Goal: Information Seeking & Learning: Learn about a topic

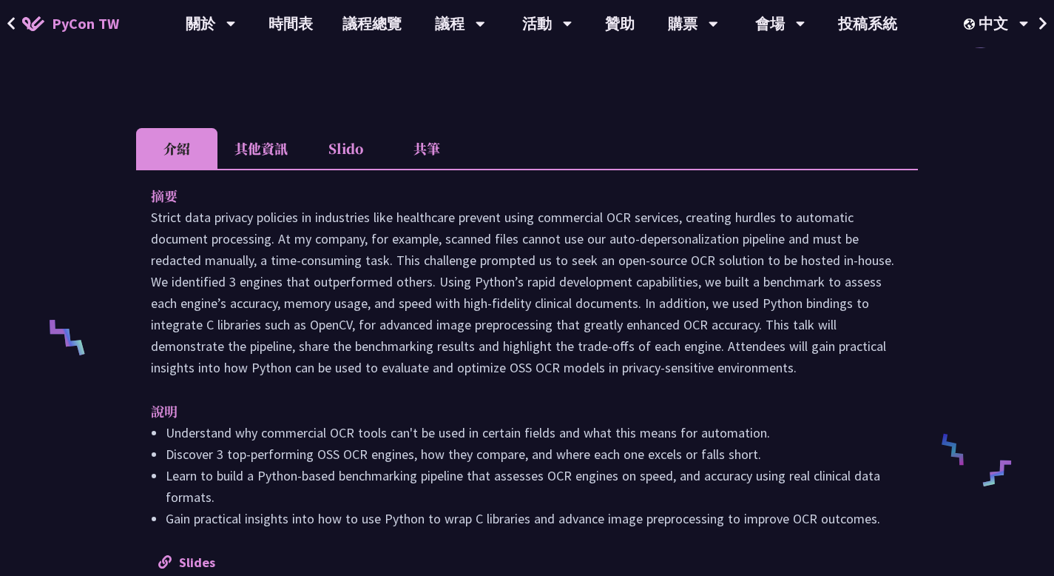
scroll to position [296, 0]
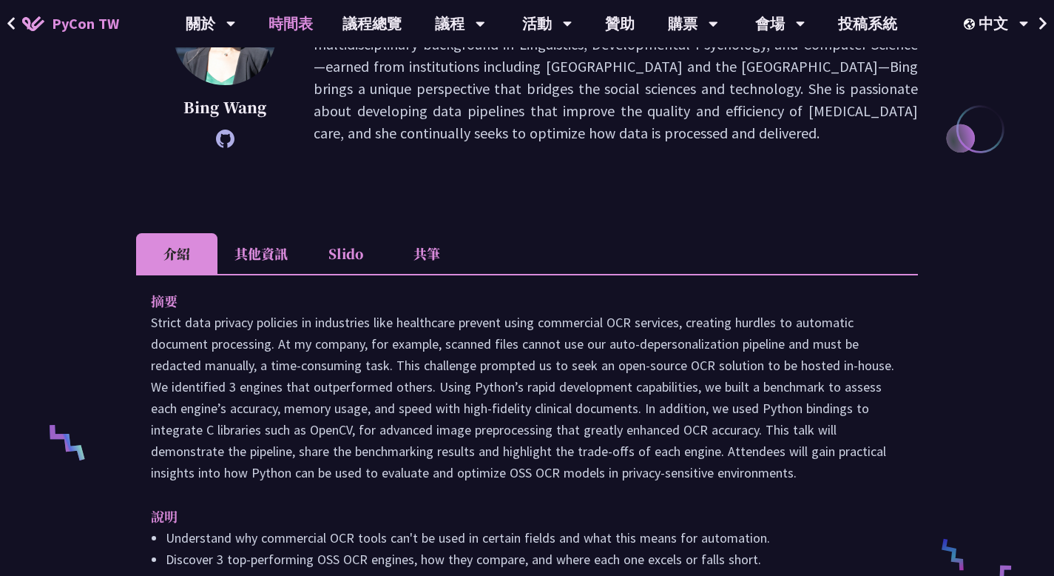
click at [293, 19] on link "時間表" at bounding box center [291, 23] width 74 height 47
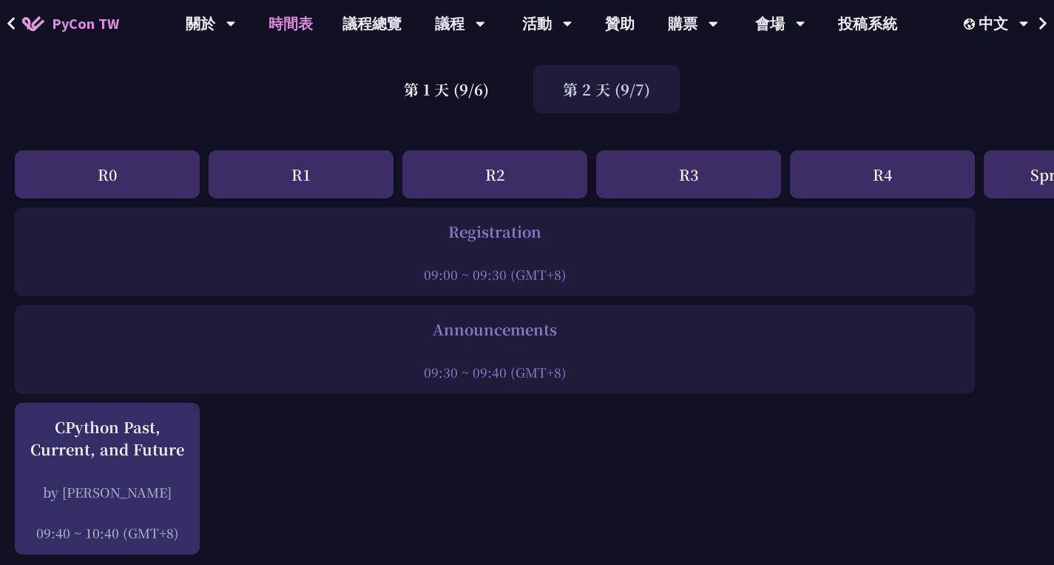
scroll to position [74, 0]
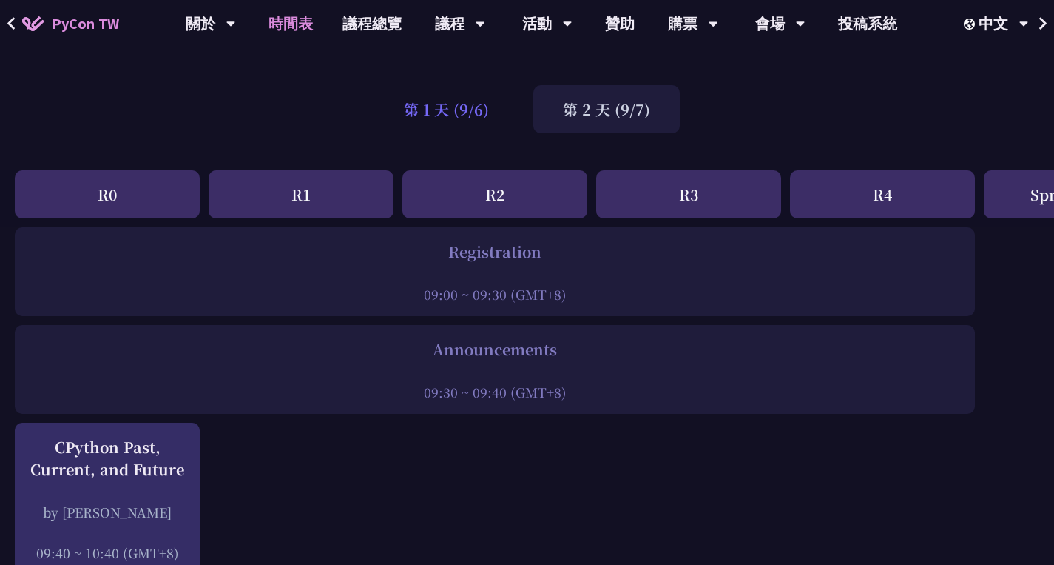
click at [448, 107] on div "第 1 天 (9/6)" at bounding box center [446, 109] width 144 height 48
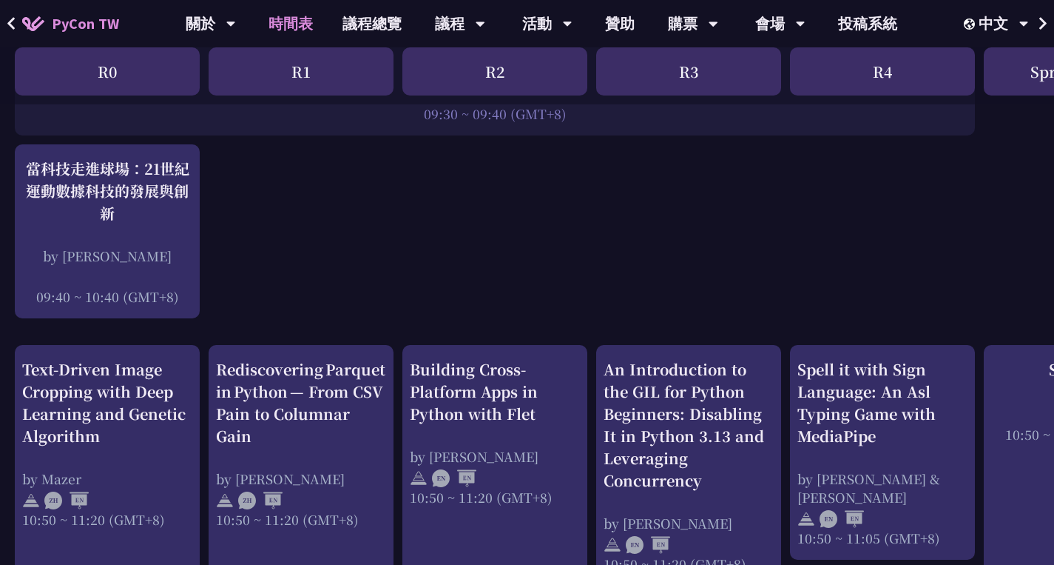
scroll to position [370, 0]
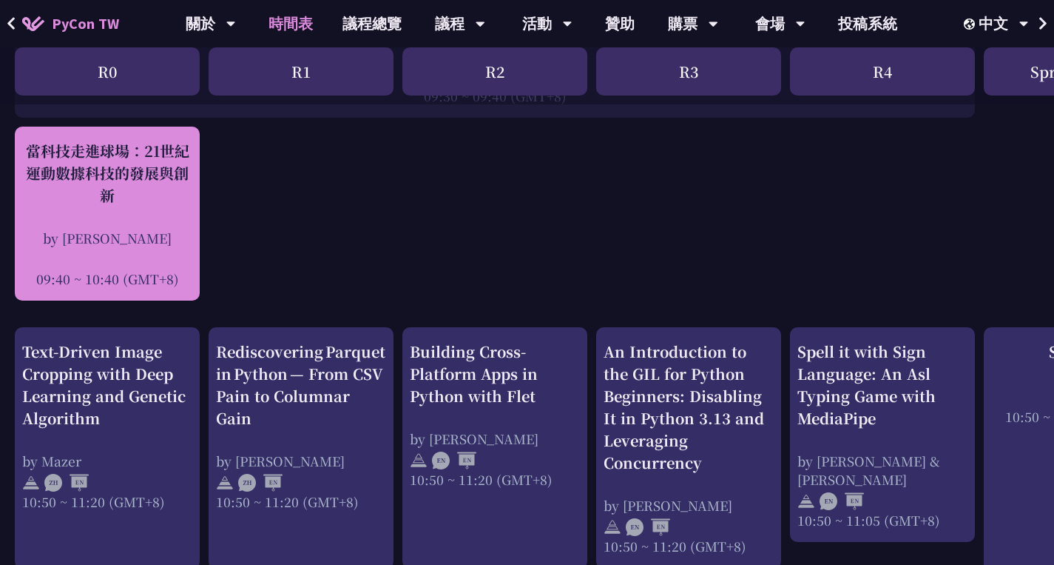
click at [158, 215] on div "當科技走進球場：21世紀運動數據科技的發展與創新 by [PERSON_NAME] 09:40 ~ 10:40 (GMT+8)" at bounding box center [107, 214] width 170 height 148
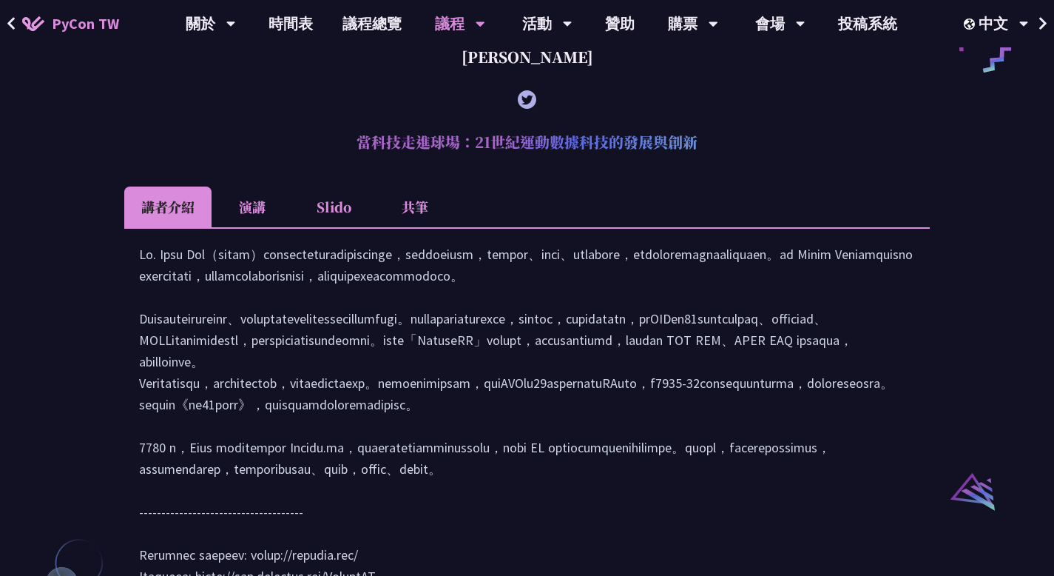
scroll to position [1247, 0]
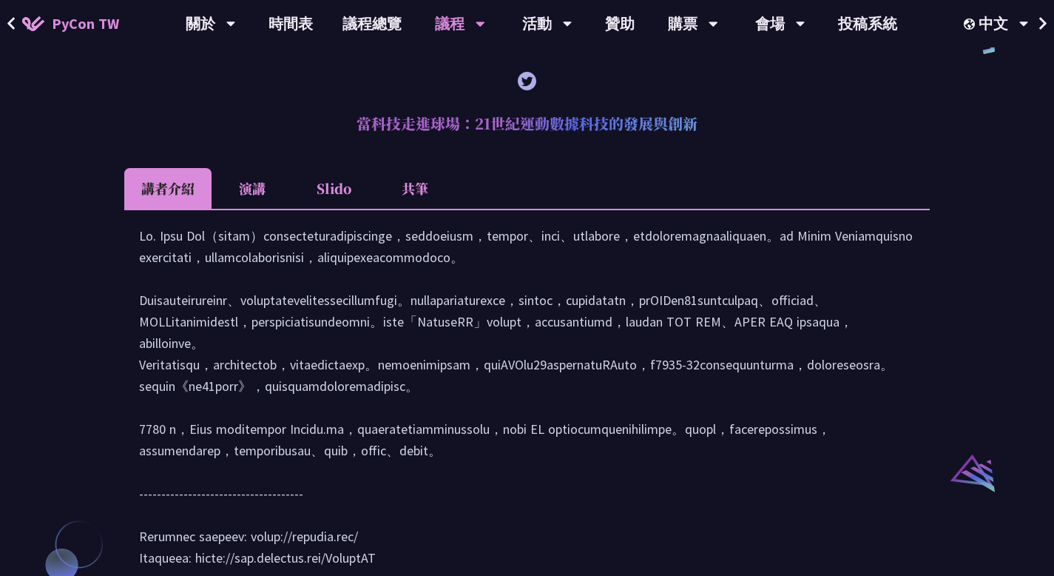
click at [277, 209] on li "演講" at bounding box center [252, 188] width 81 height 41
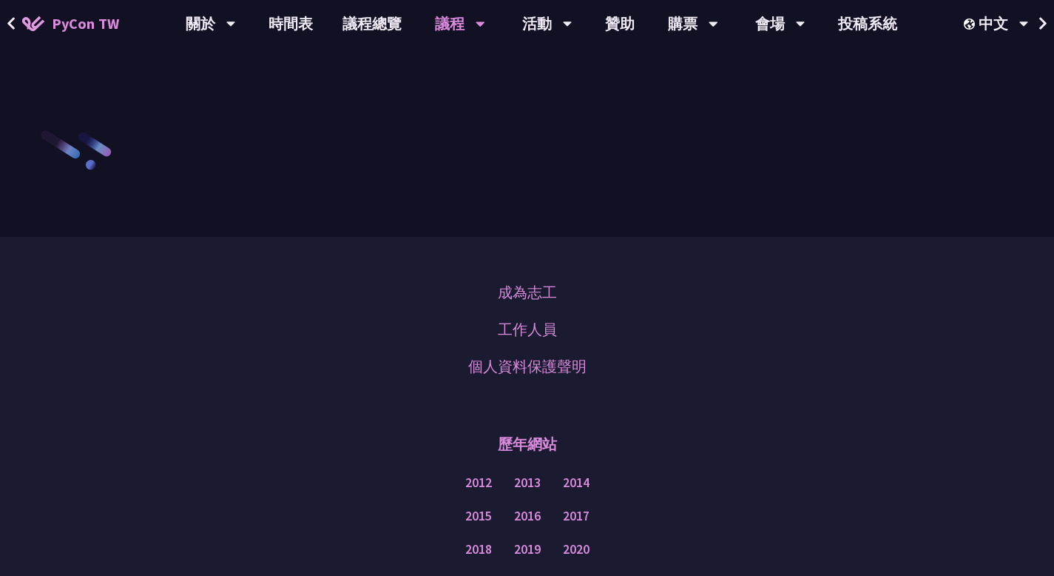
scroll to position [2135, 0]
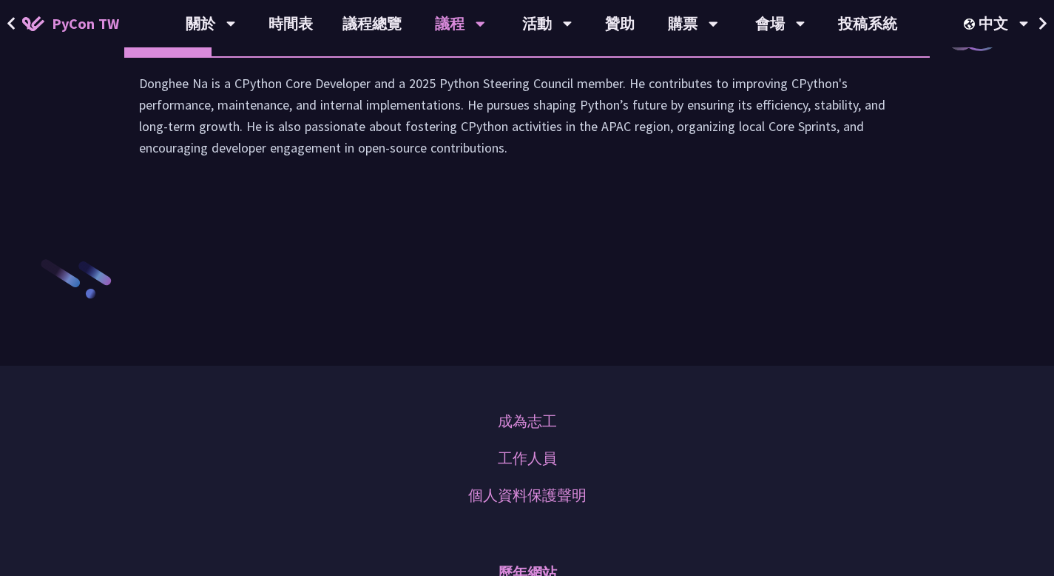
click at [274, 56] on li "演講" at bounding box center [252, 36] width 81 height 41
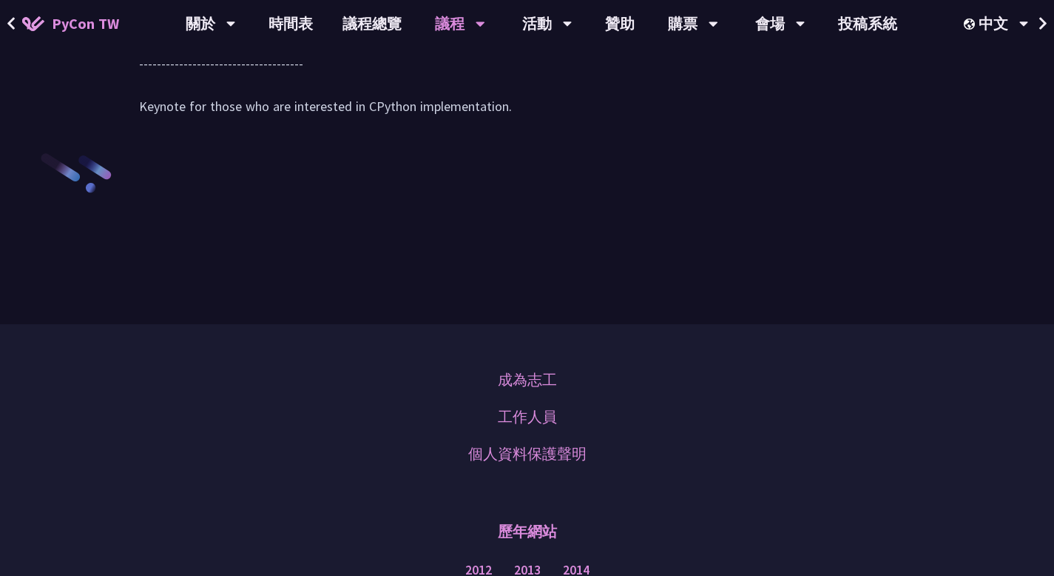
scroll to position [2209, 0]
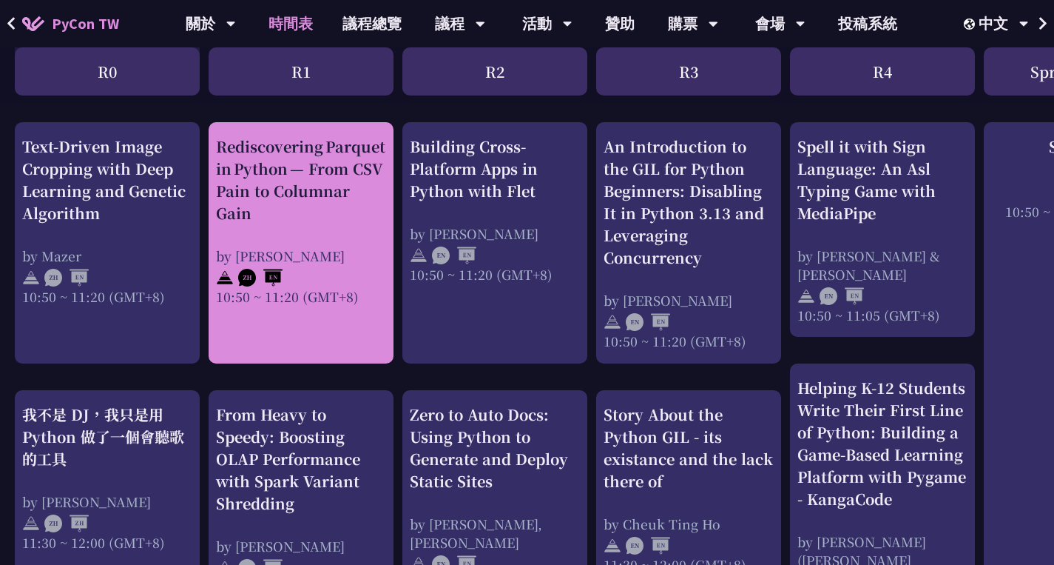
scroll to position [592, 0]
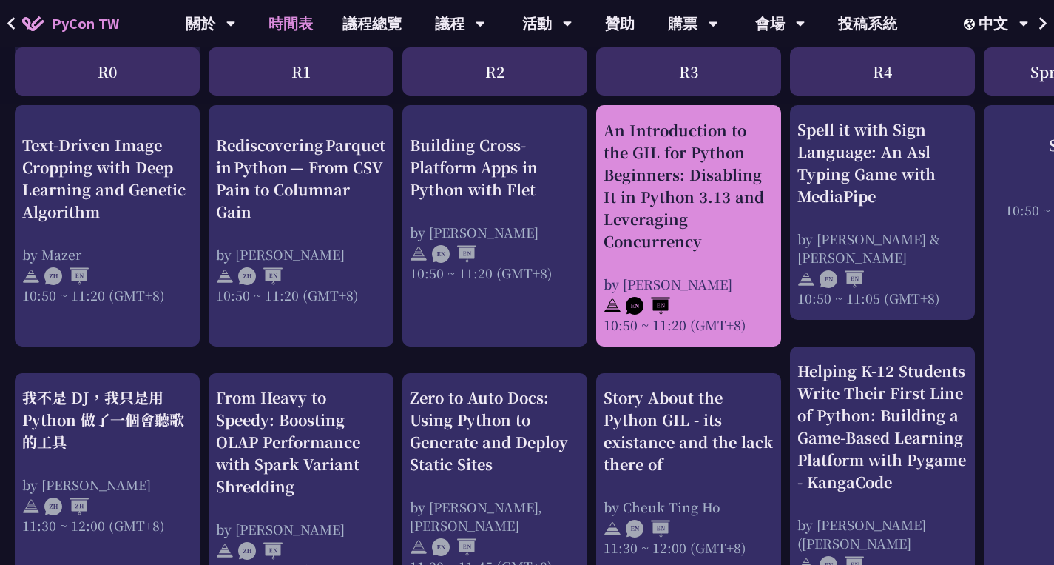
click at [704, 221] on div "An Introduction to the GIL for Python Beginners: Disabling It in Python 3.13 an…" at bounding box center [689, 185] width 170 height 133
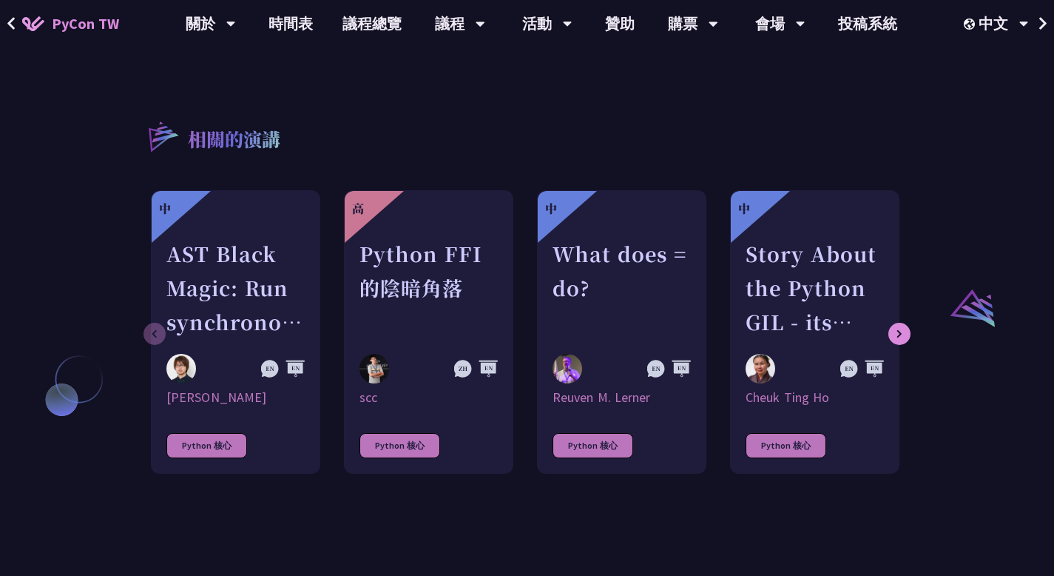
scroll to position [1036, 0]
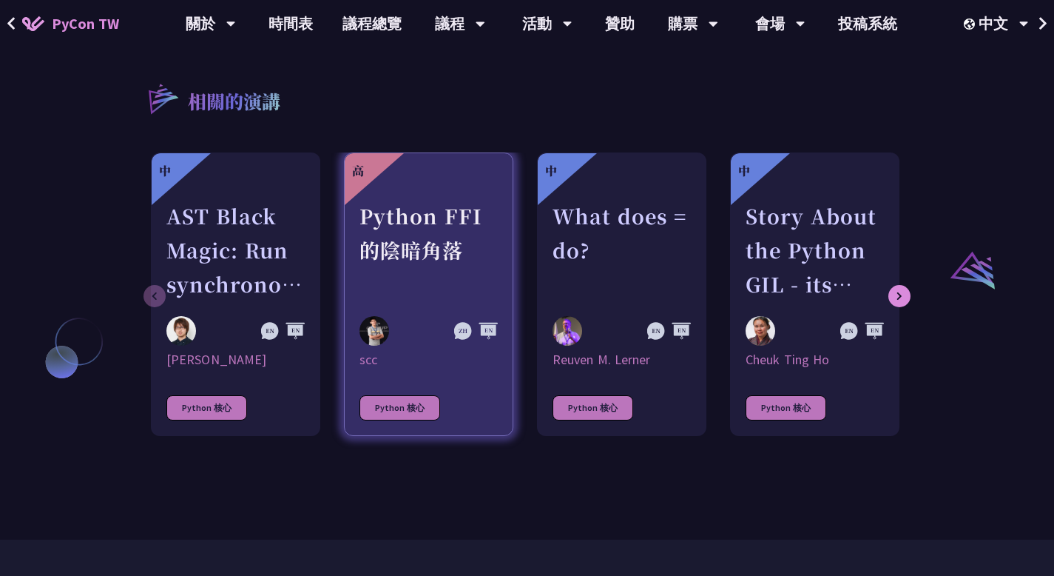
click at [416, 257] on div "Python FFI 的陰暗角落" at bounding box center [429, 250] width 138 height 102
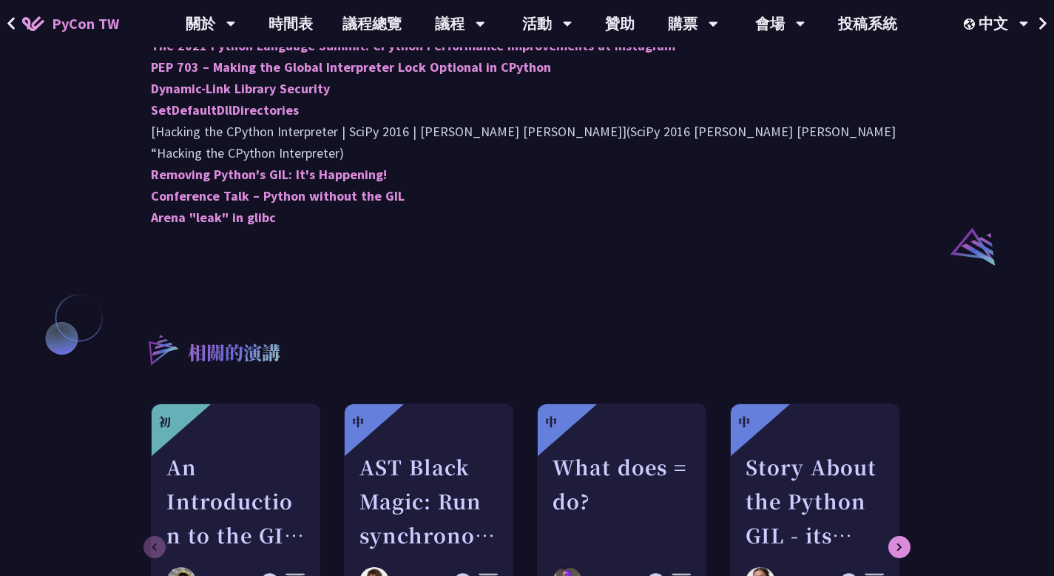
scroll to position [1036, 0]
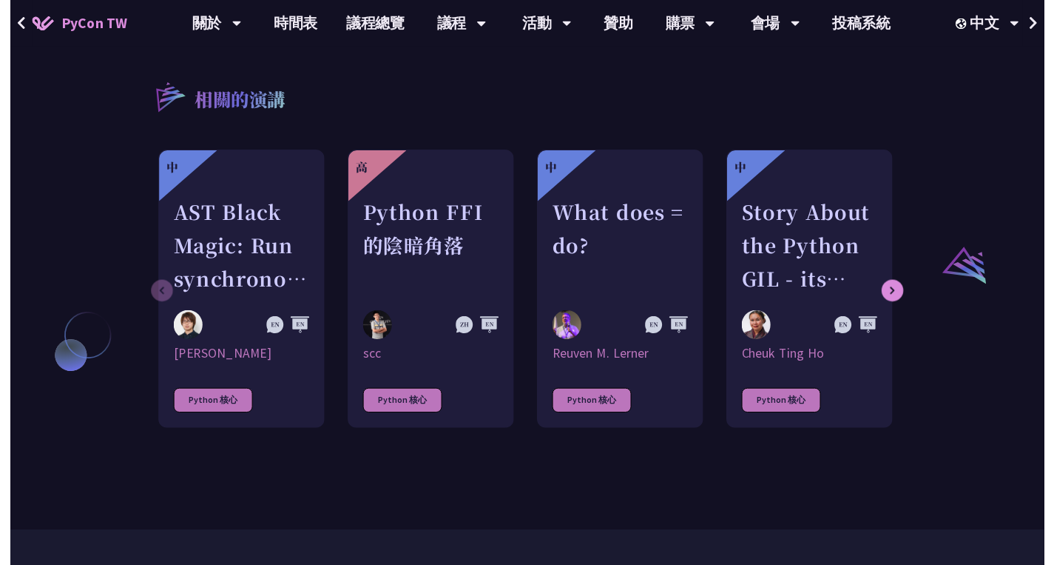
scroll to position [592, 0]
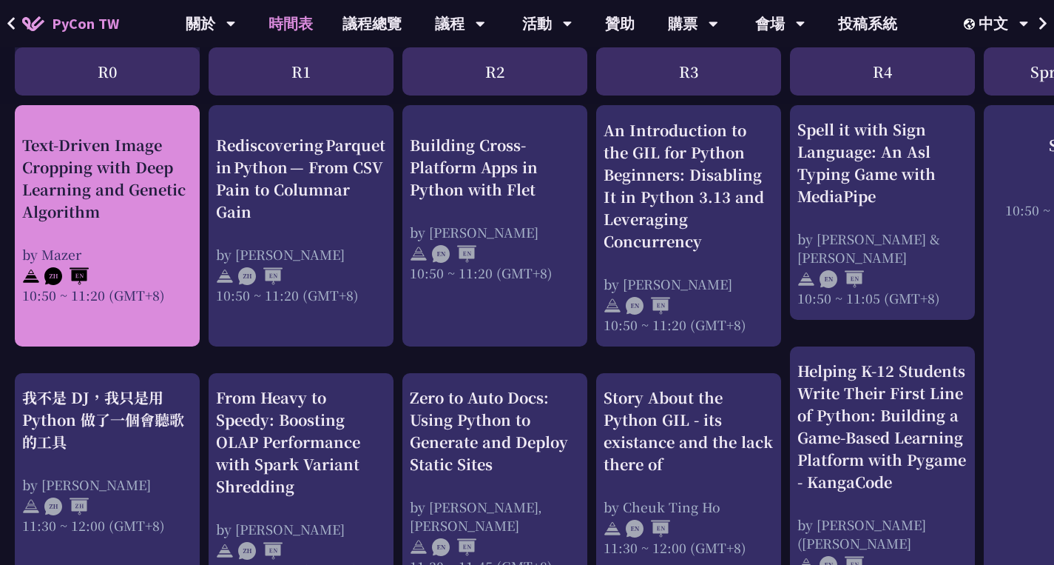
click at [102, 135] on div "Text-Driven Image Cropping with Deep Learning and Genetic Algorithm" at bounding box center [107, 177] width 170 height 89
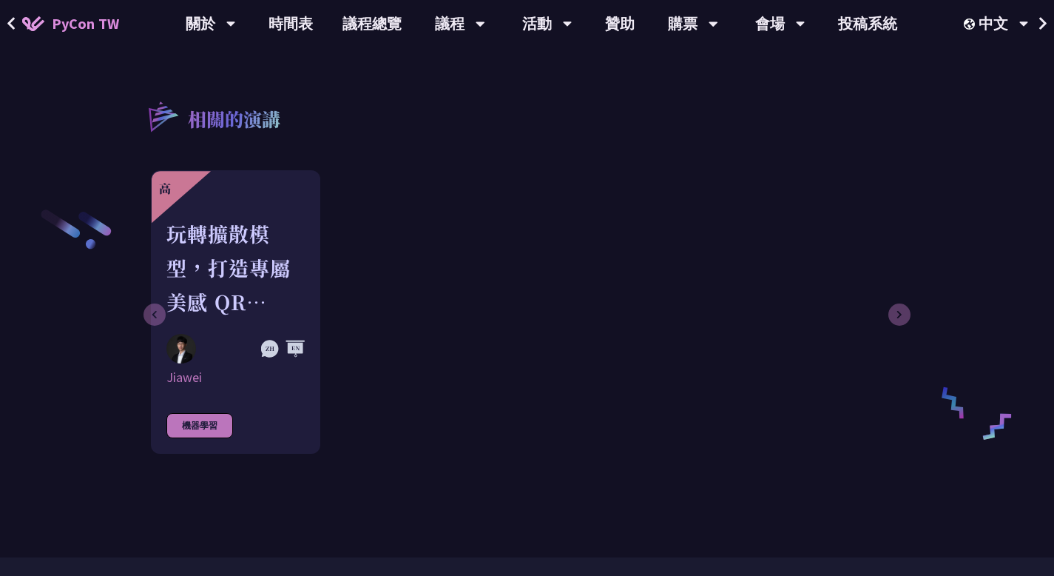
scroll to position [1850, 0]
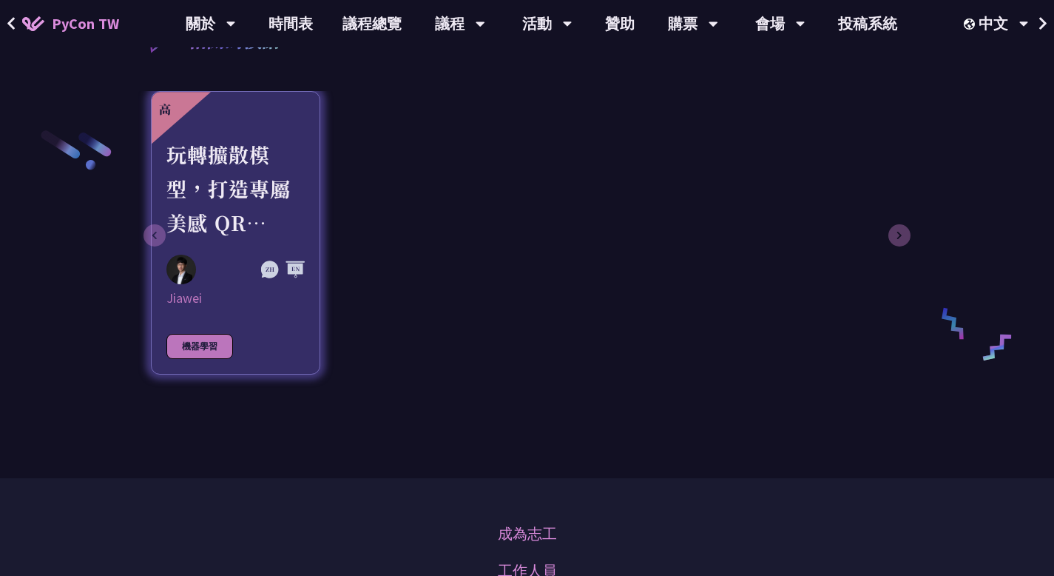
click at [218, 215] on div "玩轉擴散模型，打造專屬美感 QR Code" at bounding box center [235, 189] width 138 height 102
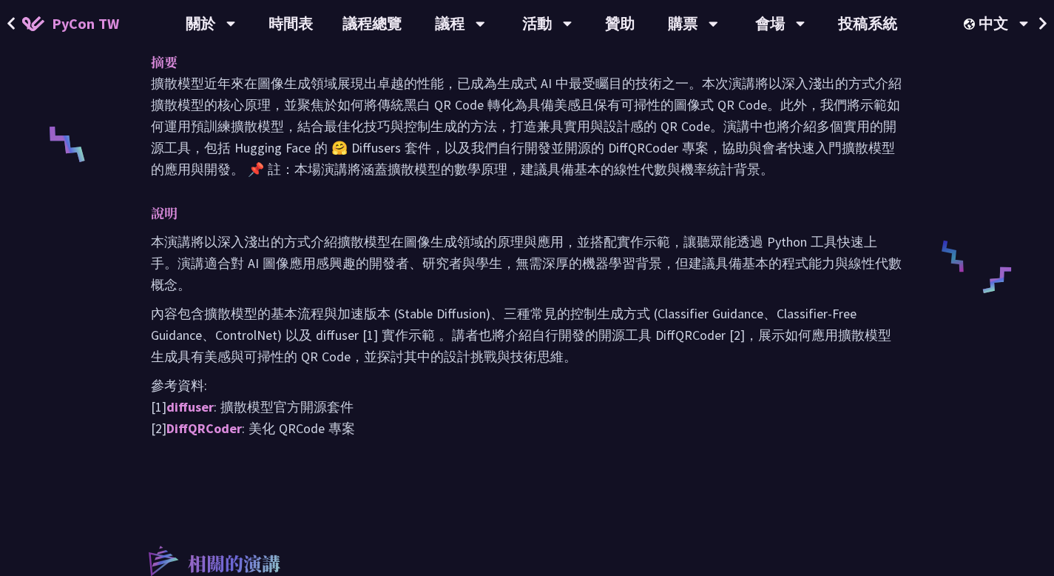
scroll to position [518, 0]
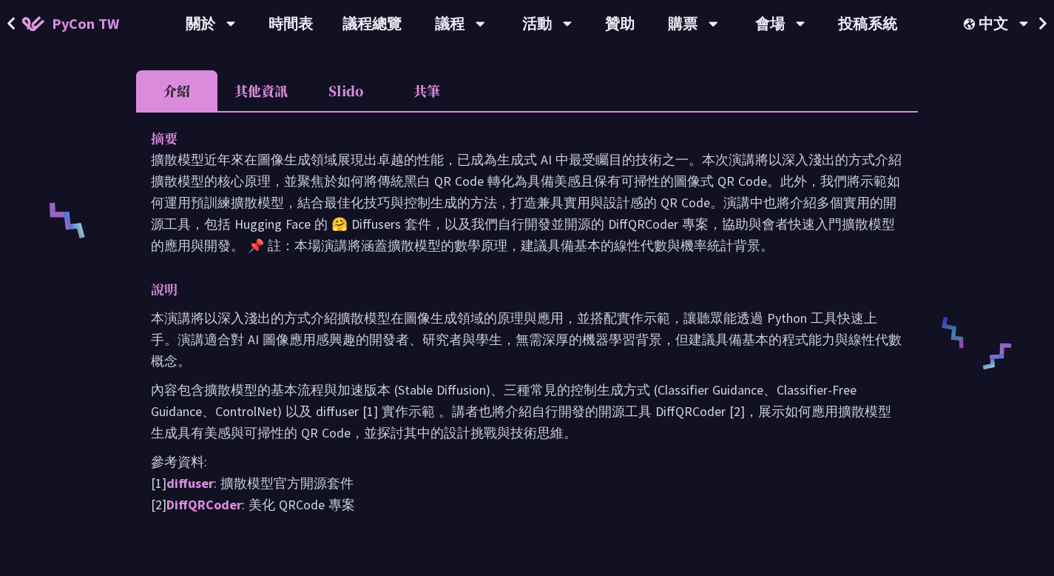
click at [271, 70] on li "其他資訊" at bounding box center [261, 90] width 87 height 41
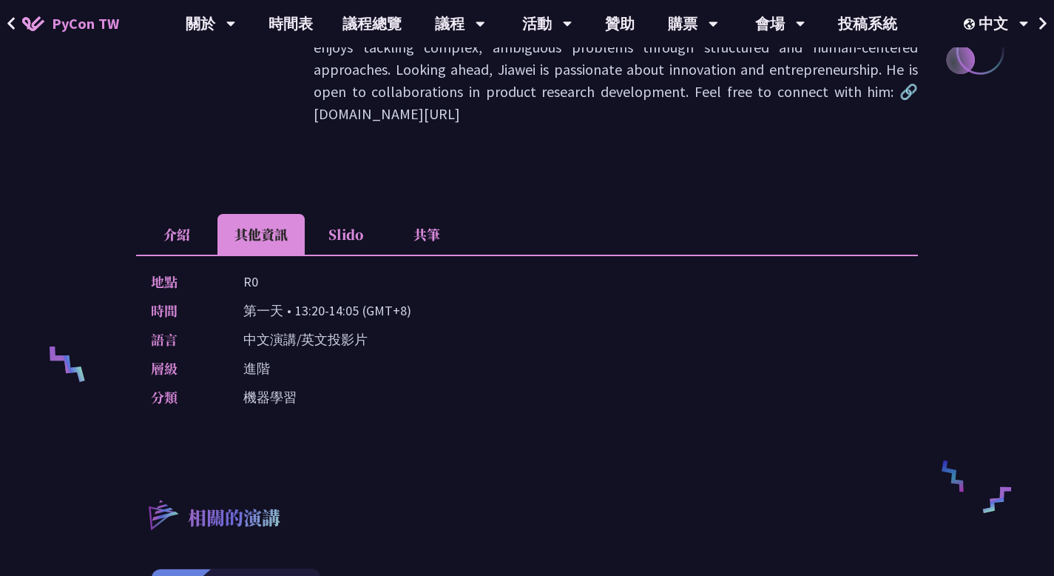
scroll to position [370, 0]
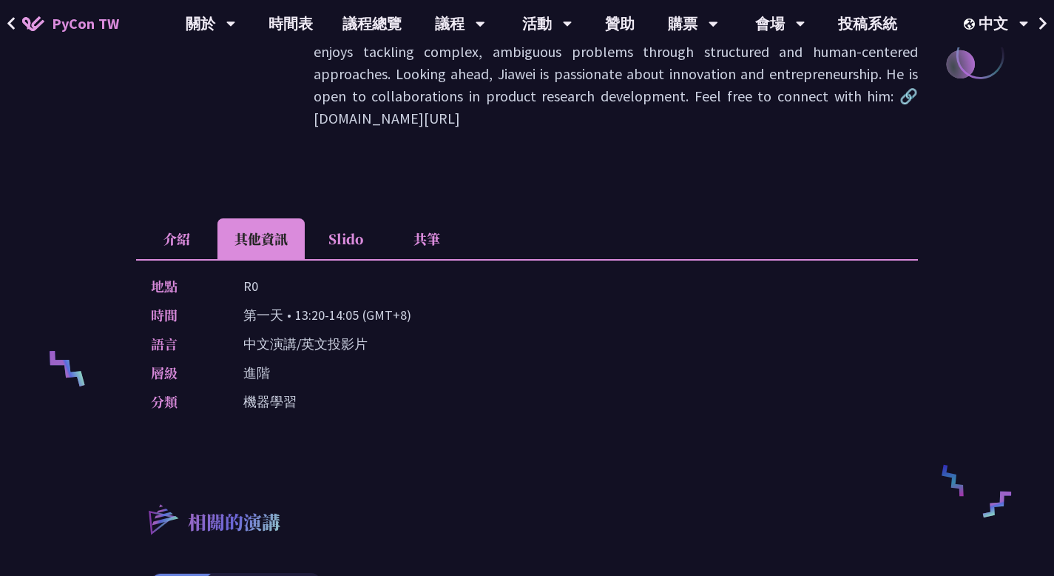
click at [168, 218] on li "介紹" at bounding box center [176, 238] width 81 height 41
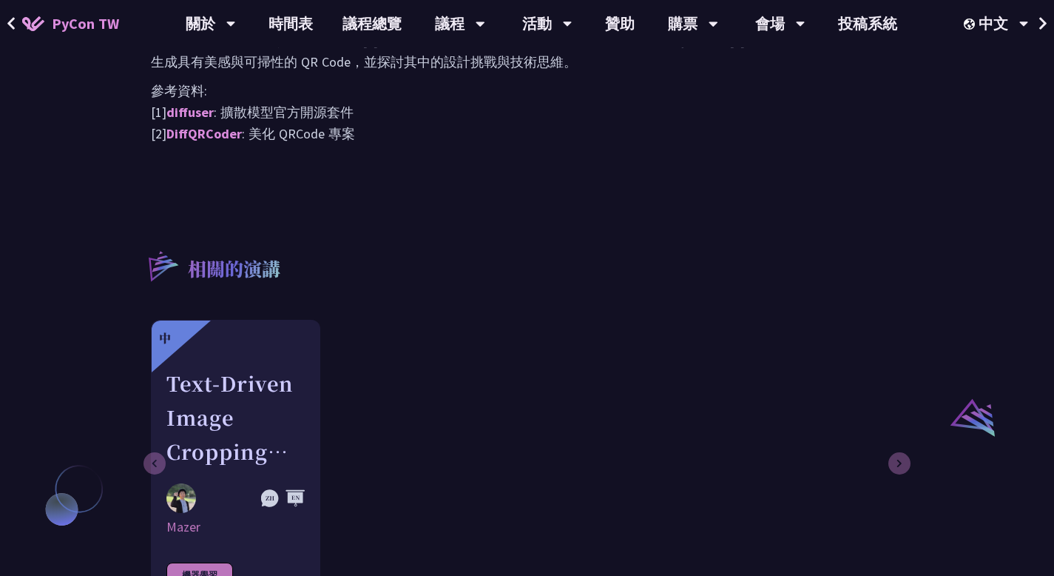
scroll to position [962, 0]
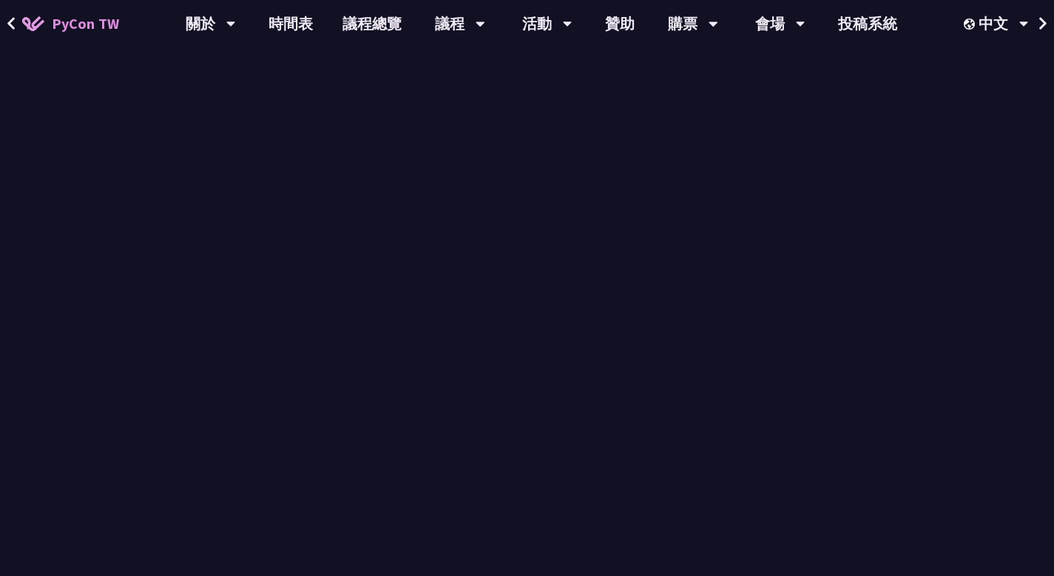
scroll to position [1547, 0]
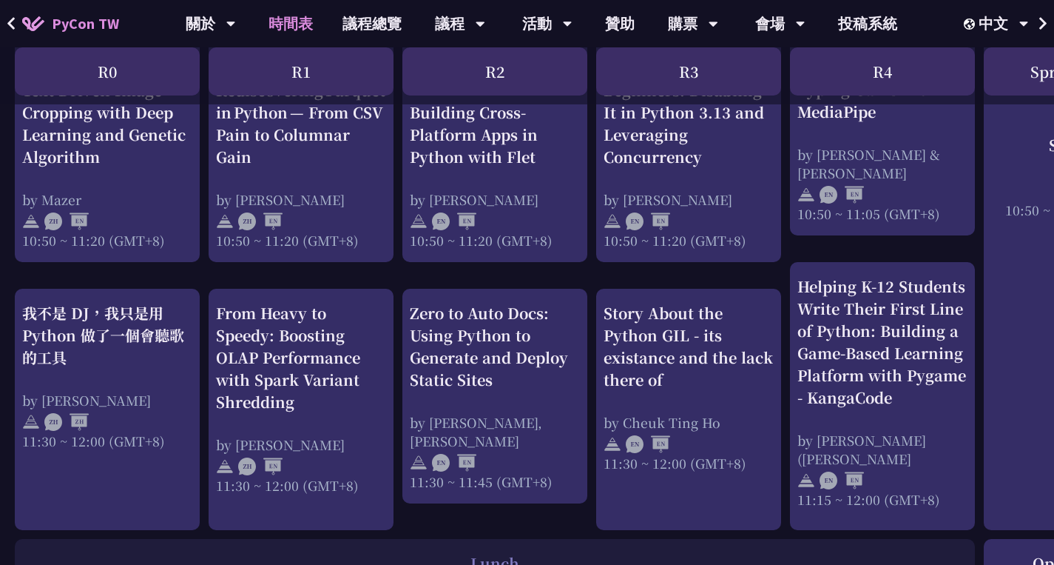
scroll to position [814, 0]
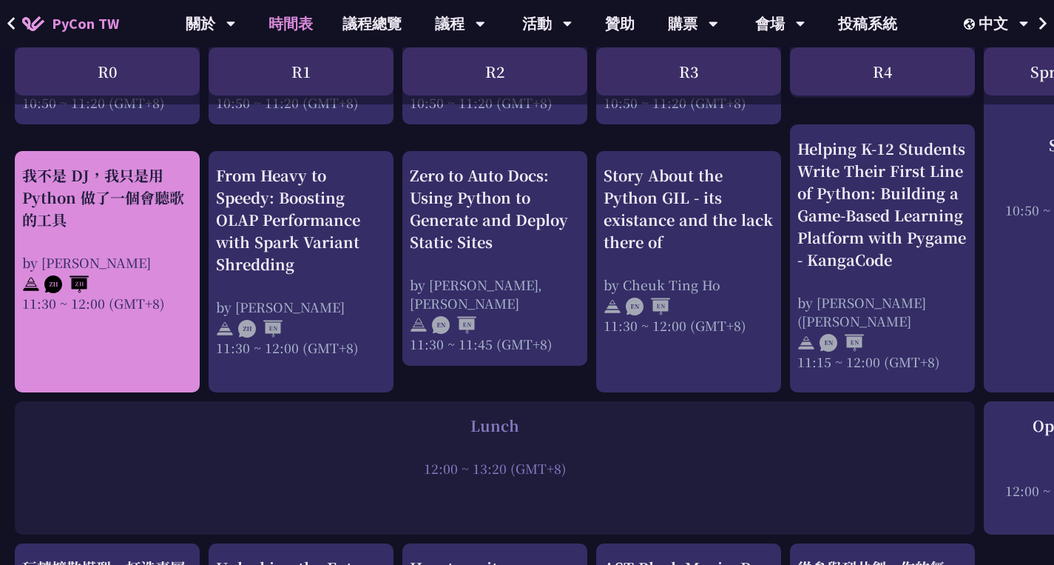
click at [129, 198] on div "我不是 DJ，我只是用 Python 做了一個會聽歌的工具" at bounding box center [107, 197] width 170 height 67
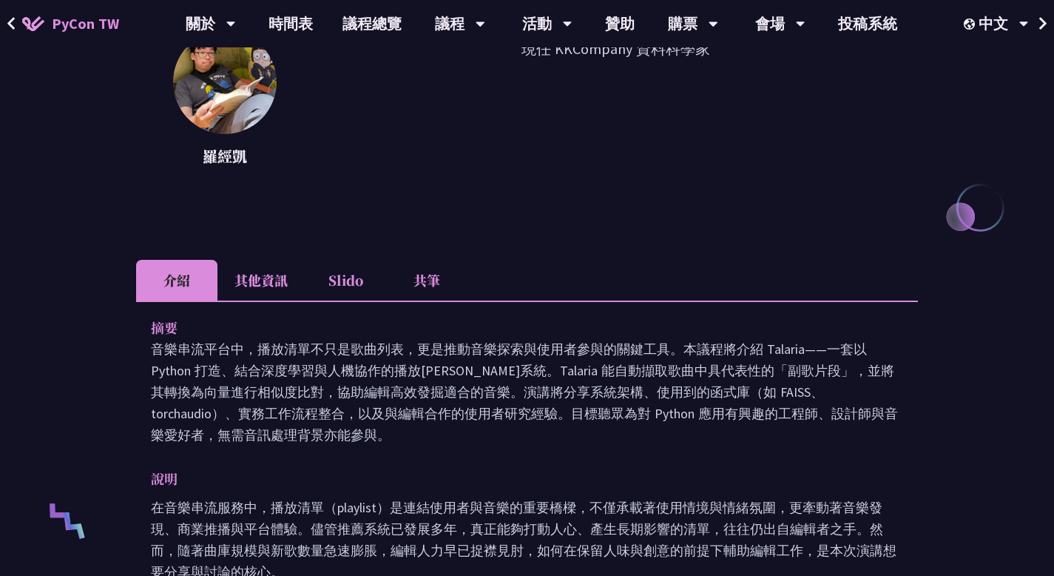
scroll to position [296, 0]
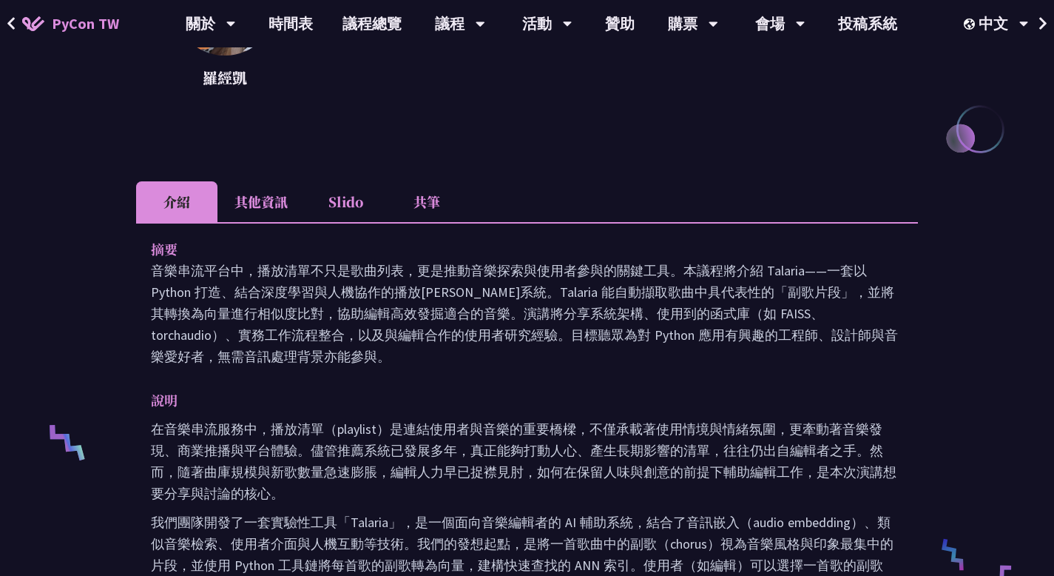
click at [268, 206] on li "其他資訊" at bounding box center [261, 201] width 87 height 41
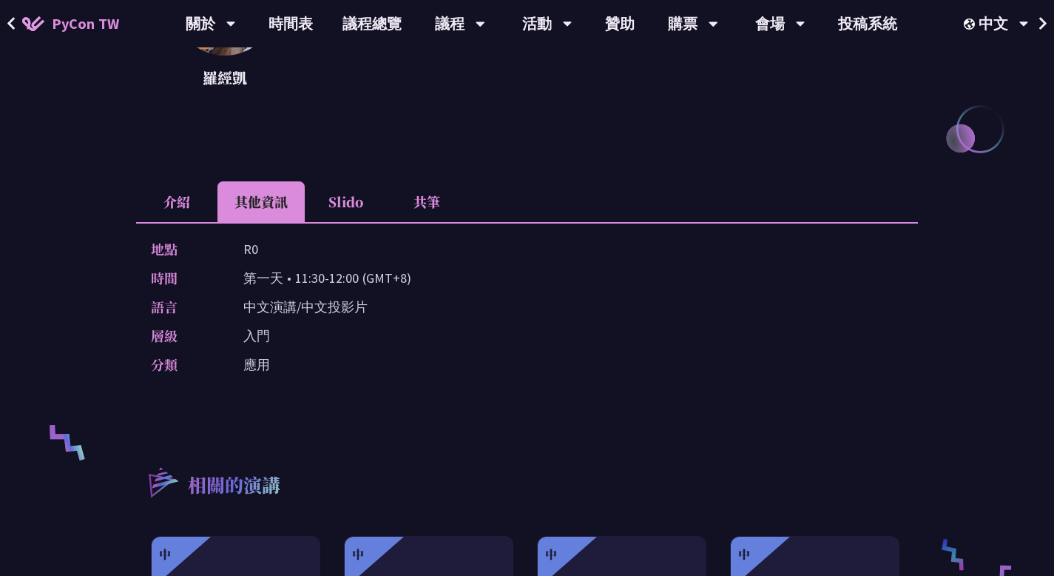
click at [344, 206] on li "Slido" at bounding box center [345, 201] width 81 height 41
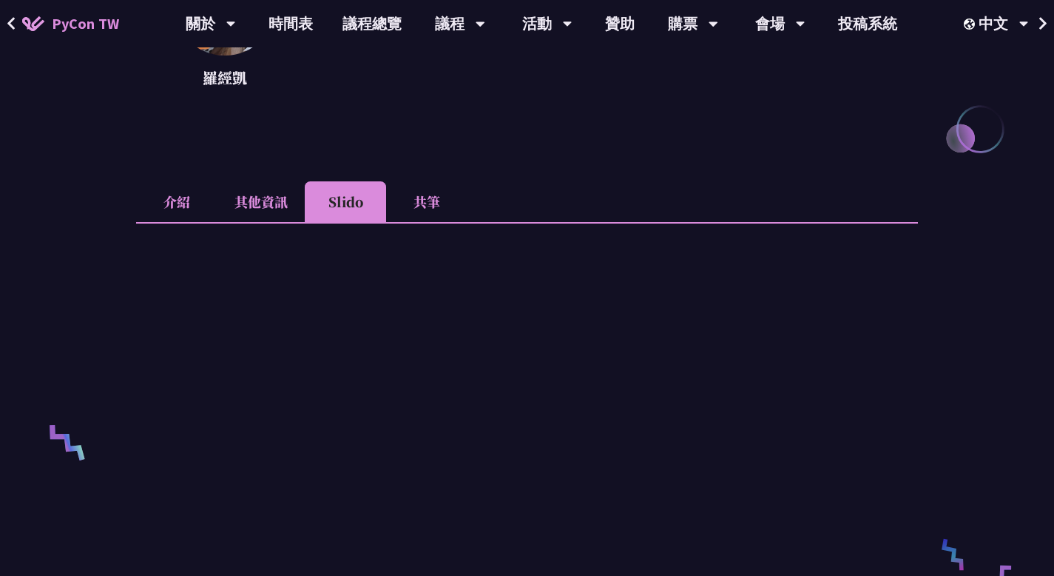
scroll to position [370, 0]
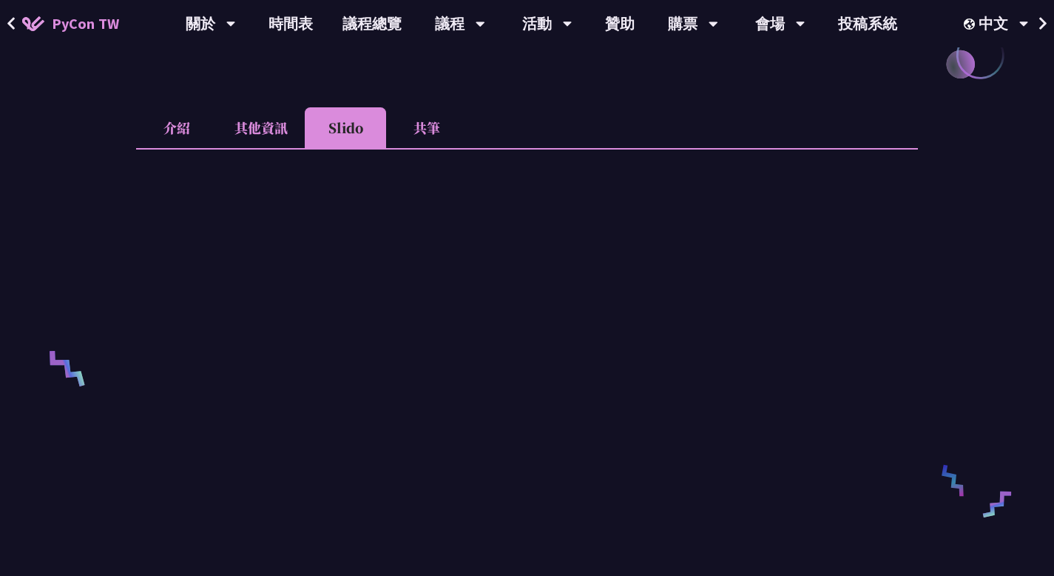
click at [431, 133] on li "共筆" at bounding box center [426, 127] width 81 height 41
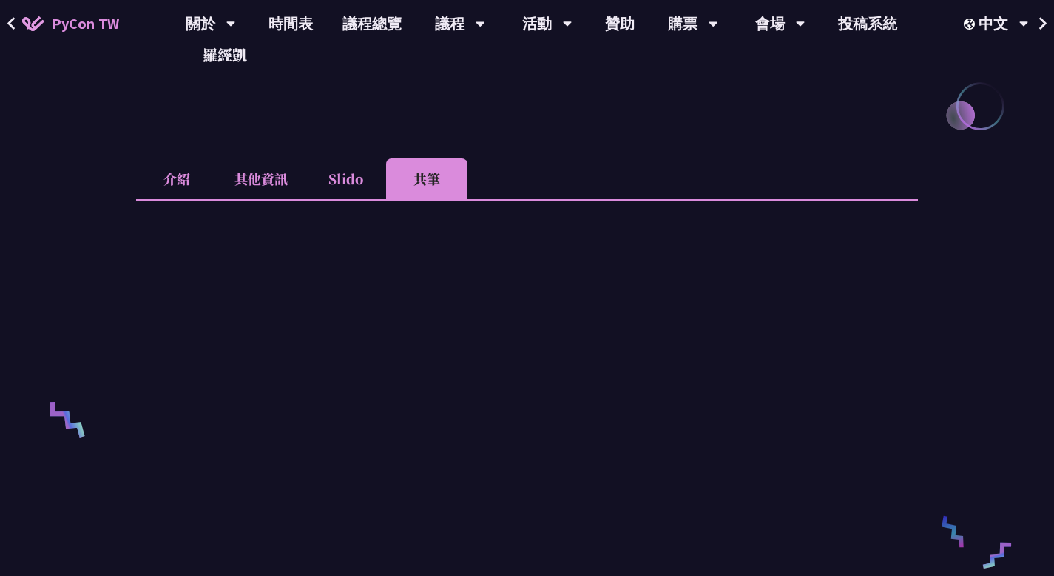
scroll to position [296, 0]
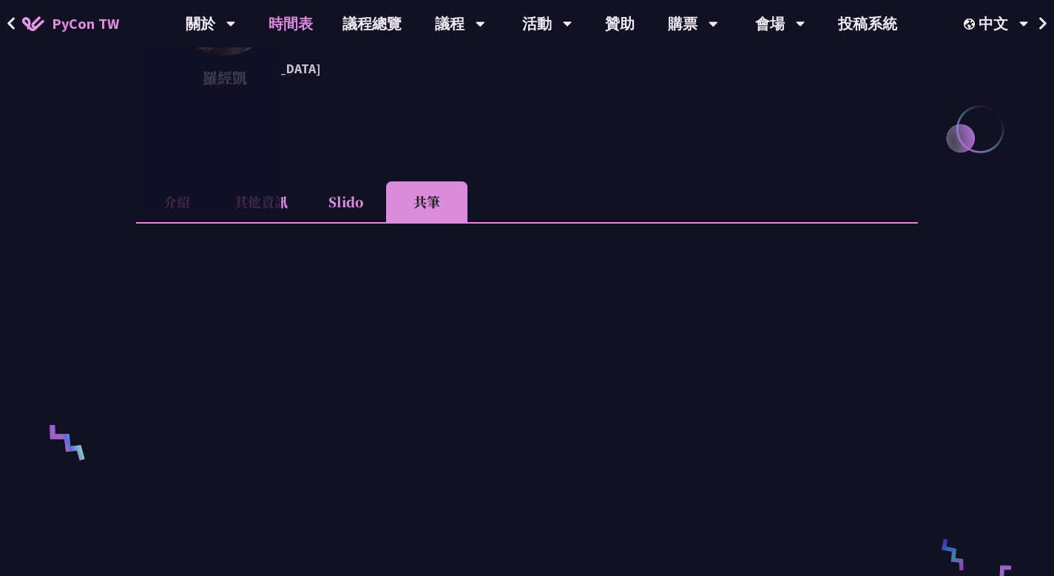
click at [297, 17] on link "時間表" at bounding box center [291, 23] width 74 height 47
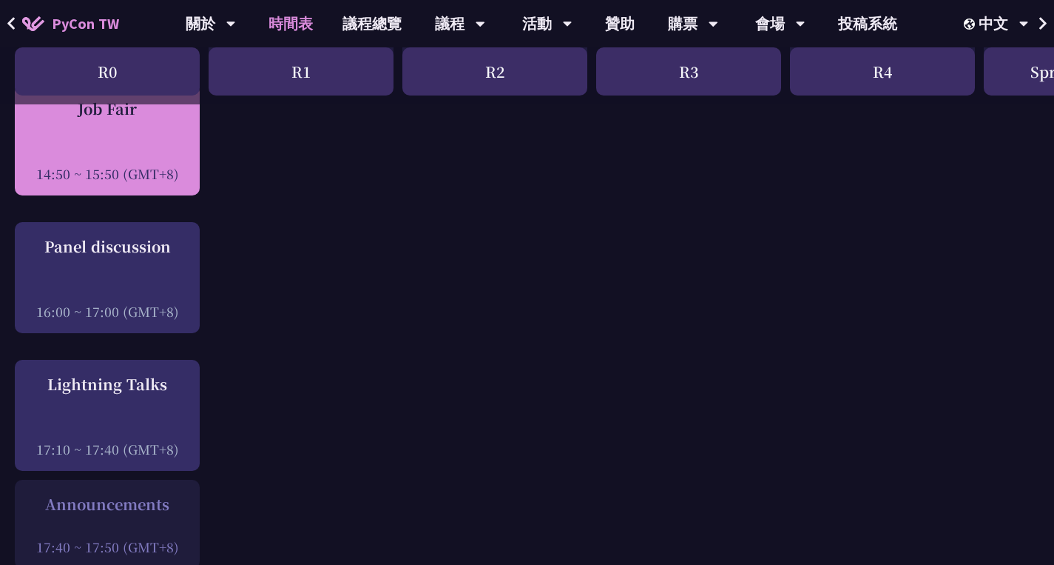
scroll to position [1702, 0]
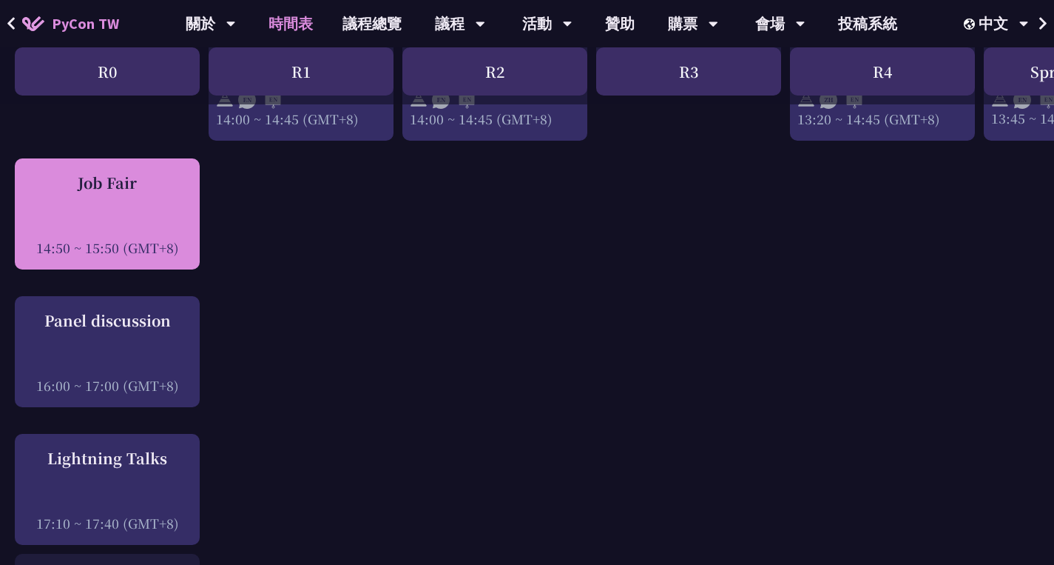
click at [99, 192] on div "Job Fair" at bounding box center [107, 183] width 170 height 22
click at [98, 257] on div "14:50 ~ 15:50 (GMT+8)" at bounding box center [107, 247] width 170 height 18
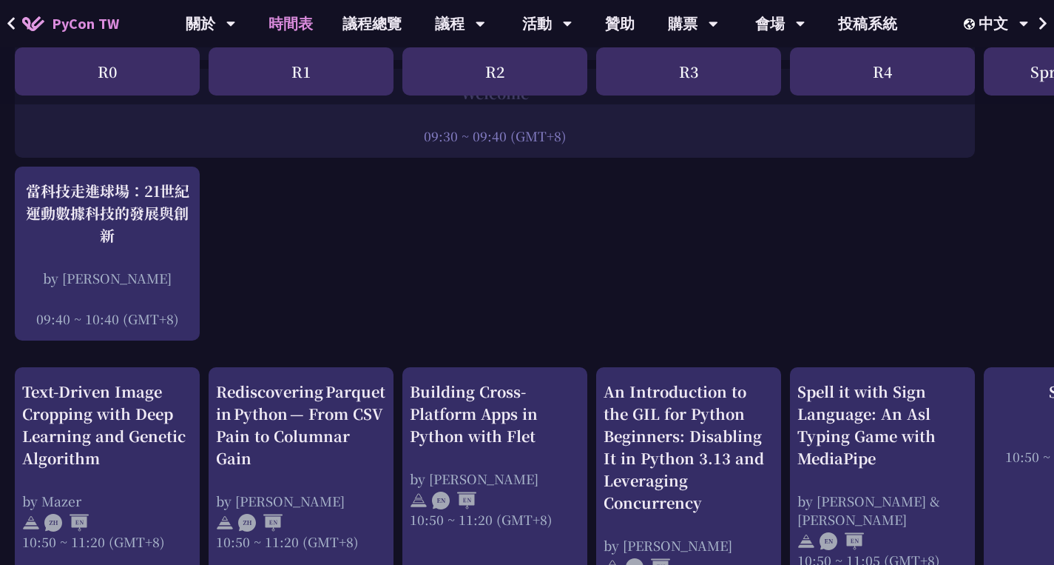
scroll to position [0, 0]
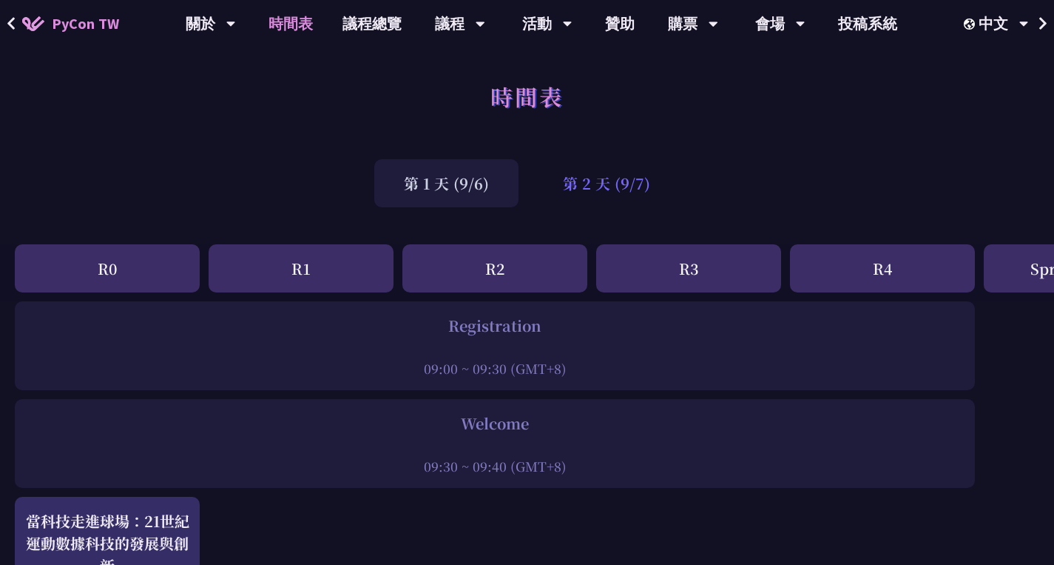
click at [635, 189] on div "第 2 天 (9/7)" at bounding box center [606, 183] width 146 height 48
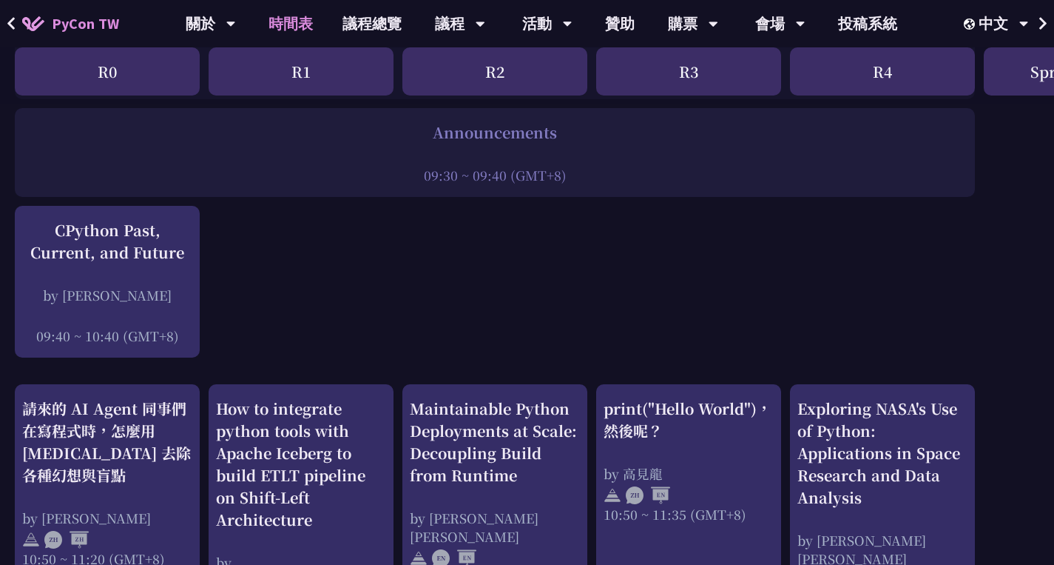
scroll to position [444, 0]
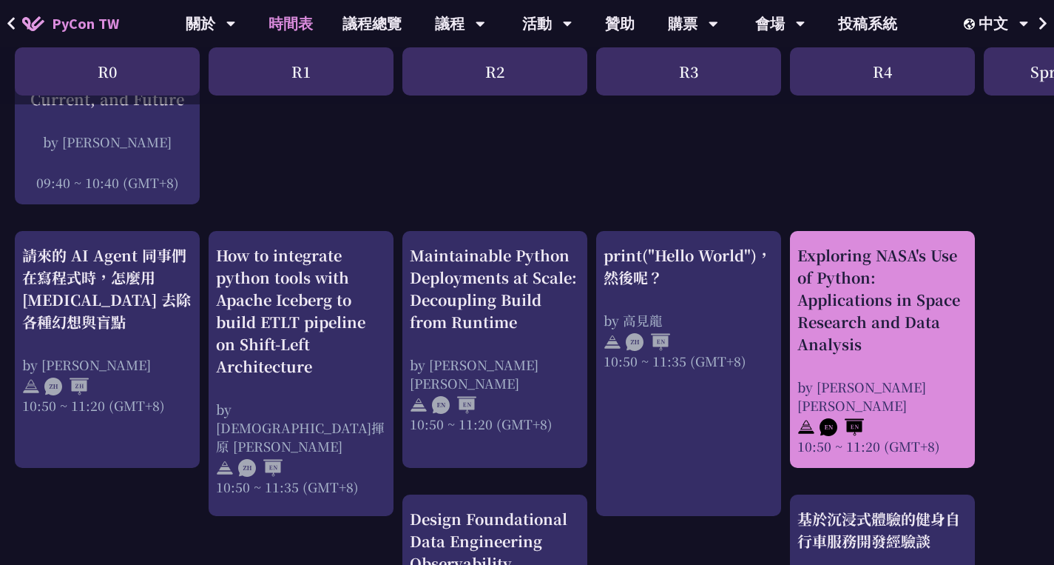
click at [888, 274] on div "Exploring NASA's Use of Python: Applications in Space Research and Data Analysis" at bounding box center [883, 299] width 170 height 111
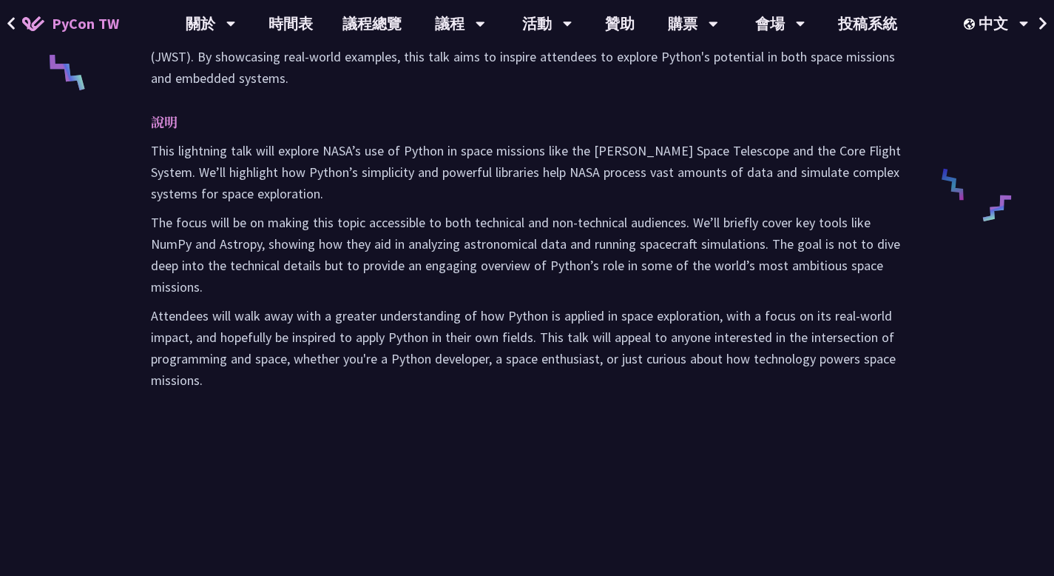
scroll to position [370, 0]
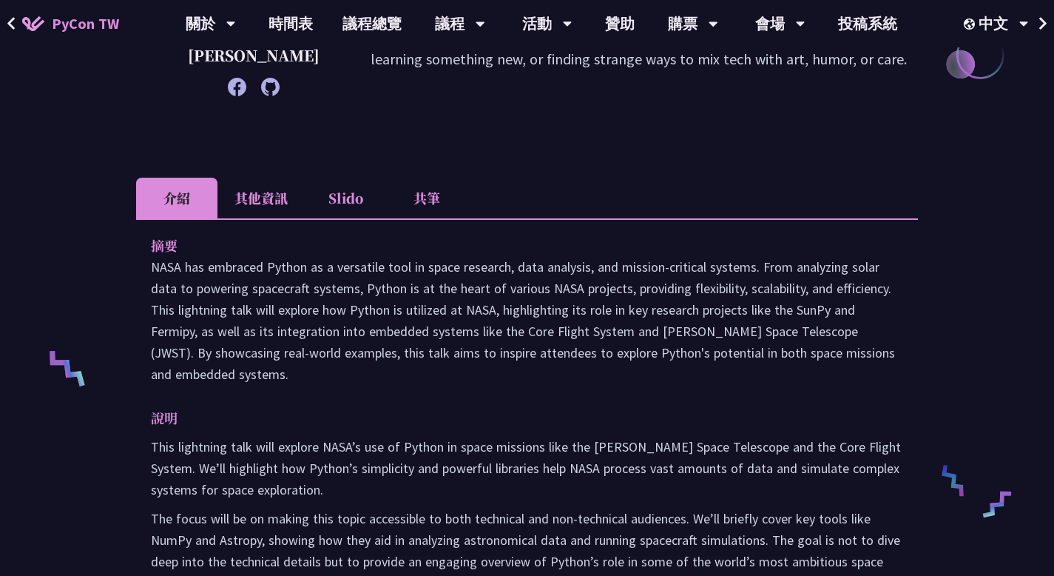
click at [263, 203] on li "其他資訊" at bounding box center [261, 198] width 87 height 41
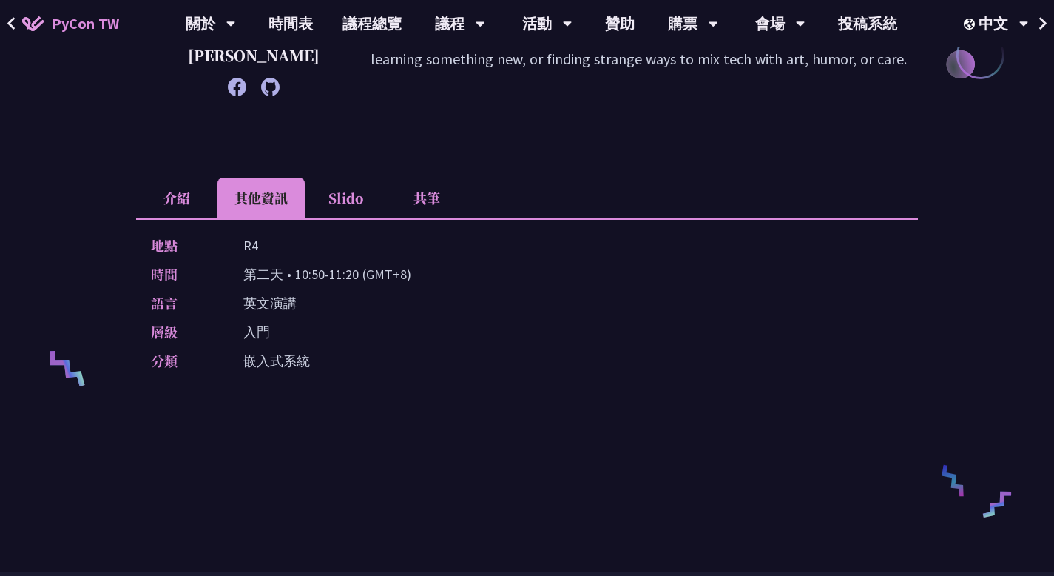
click at [173, 192] on li "介紹" at bounding box center [176, 198] width 81 height 41
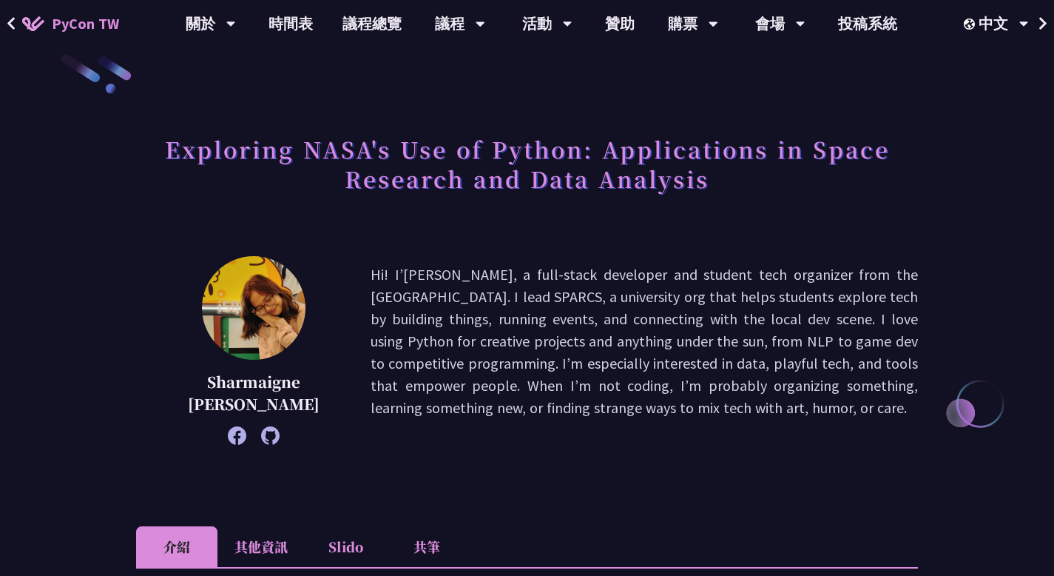
scroll to position [0, 0]
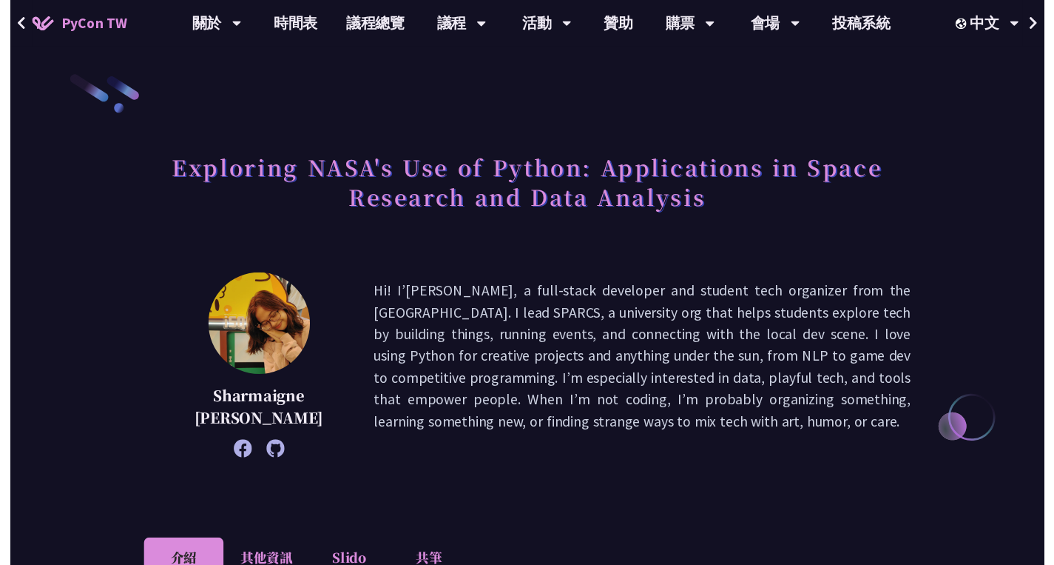
scroll to position [444, 0]
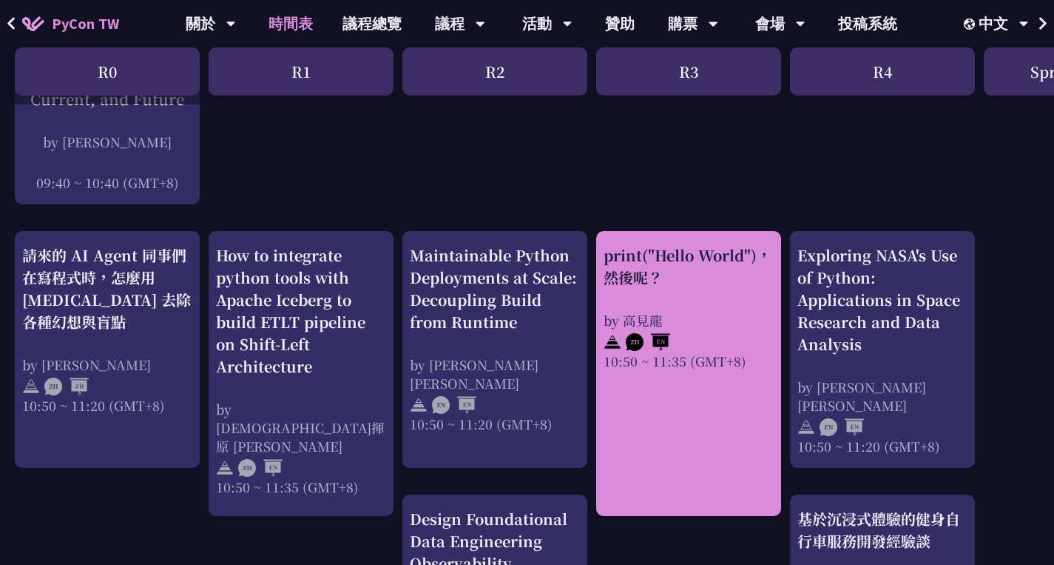
click at [698, 271] on div "print("Hello World")，然後呢？" at bounding box center [689, 266] width 170 height 44
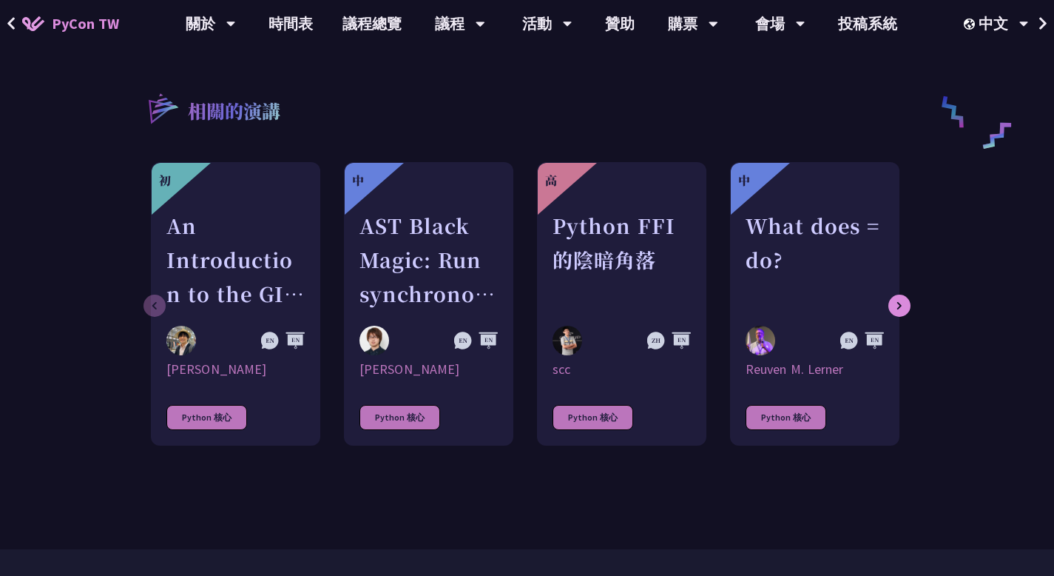
scroll to position [370, 0]
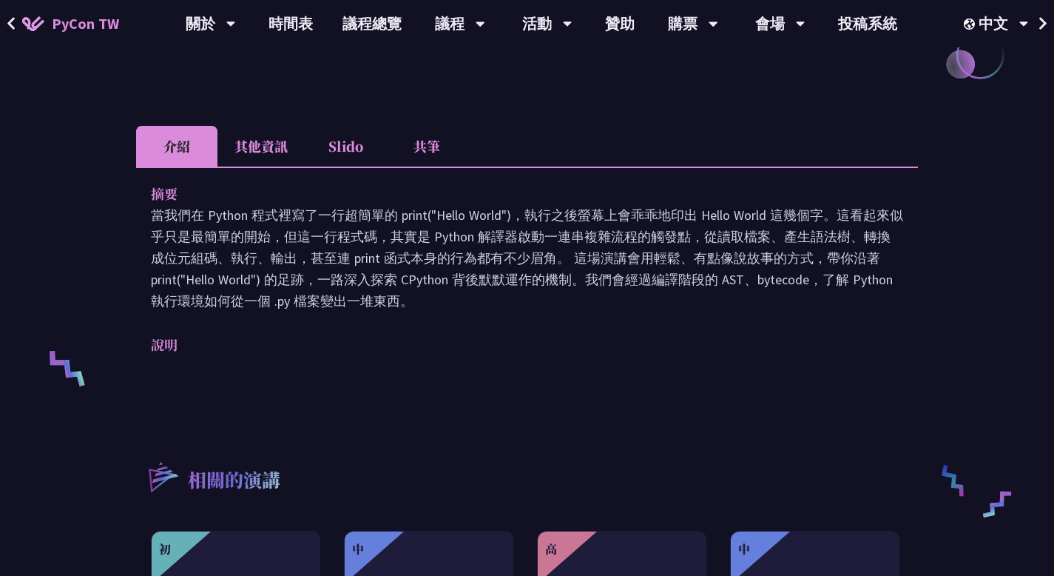
click at [274, 144] on li "其他資訊" at bounding box center [261, 146] width 87 height 41
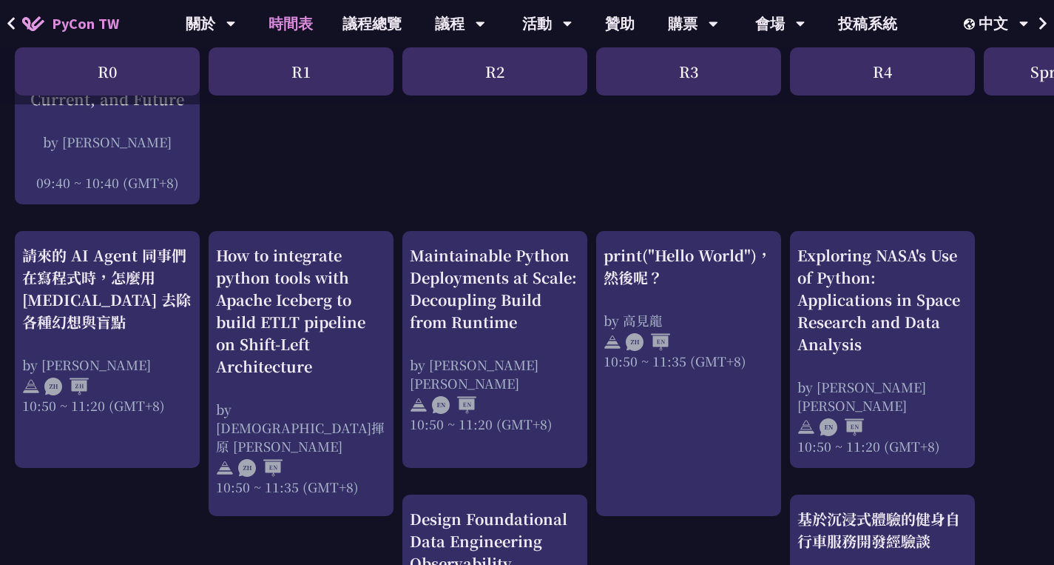
scroll to position [518, 0]
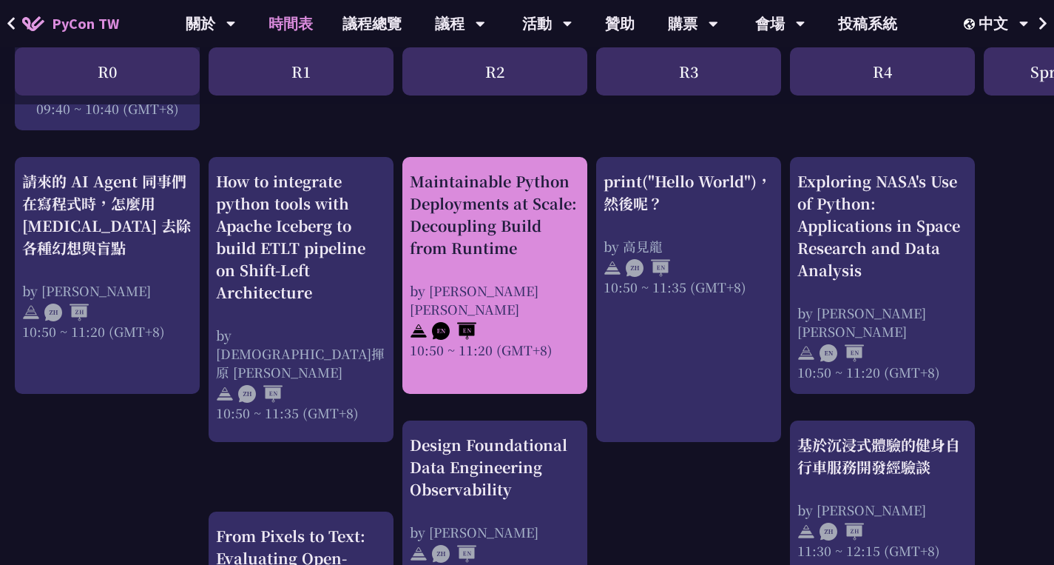
click at [528, 186] on div "Maintainable Python Deployments at Scale: Decoupling Build from Runtime" at bounding box center [495, 214] width 170 height 89
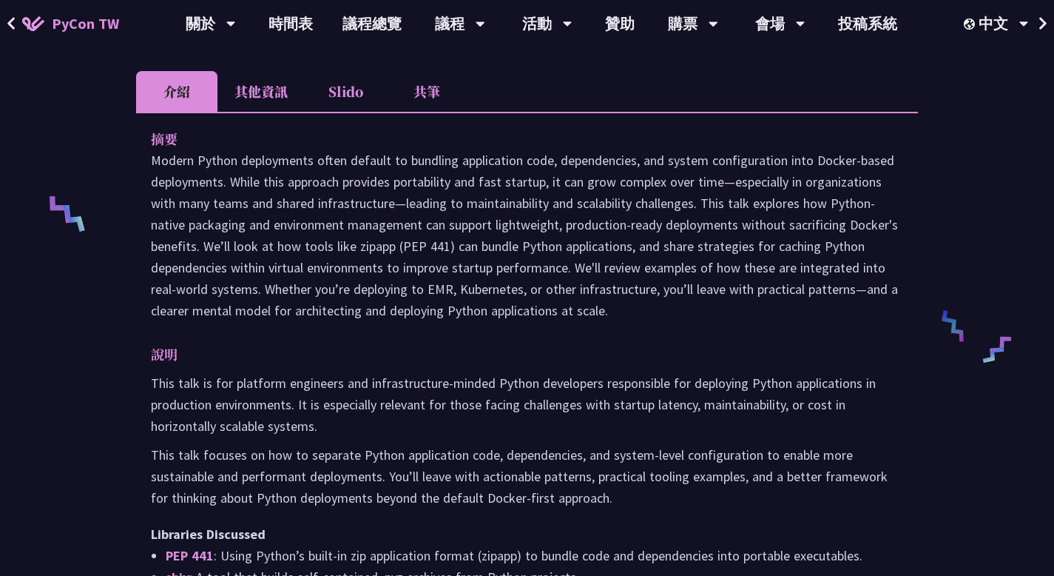
scroll to position [518, 0]
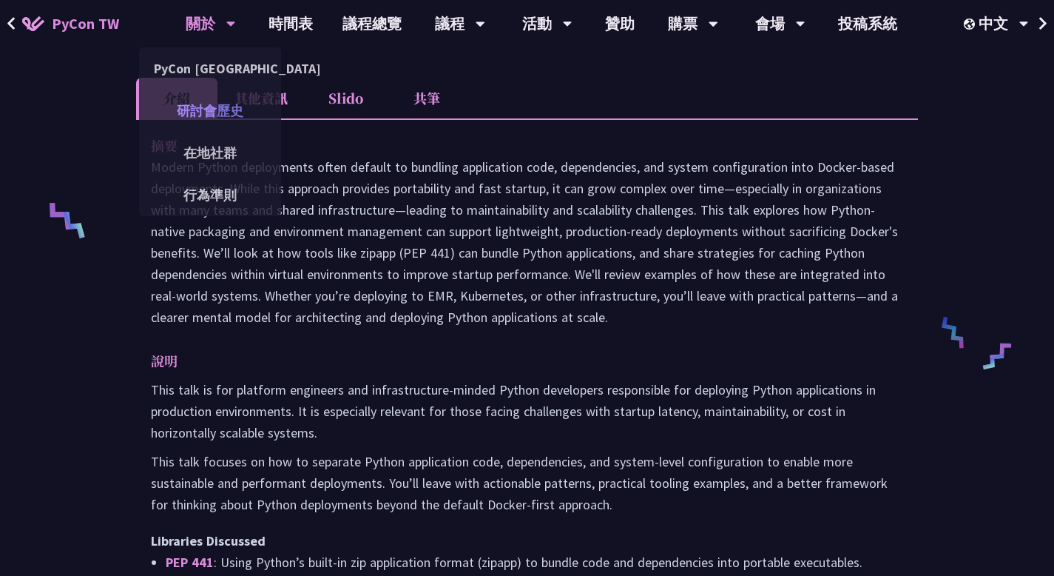
click at [213, 104] on link "研討會歷史" at bounding box center [210, 110] width 142 height 35
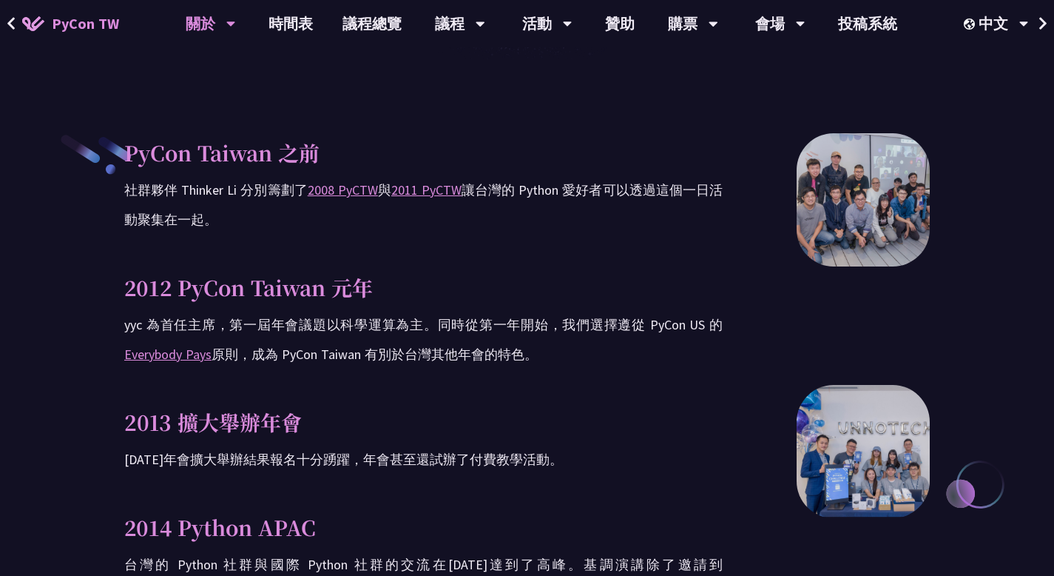
scroll to position [518, 0]
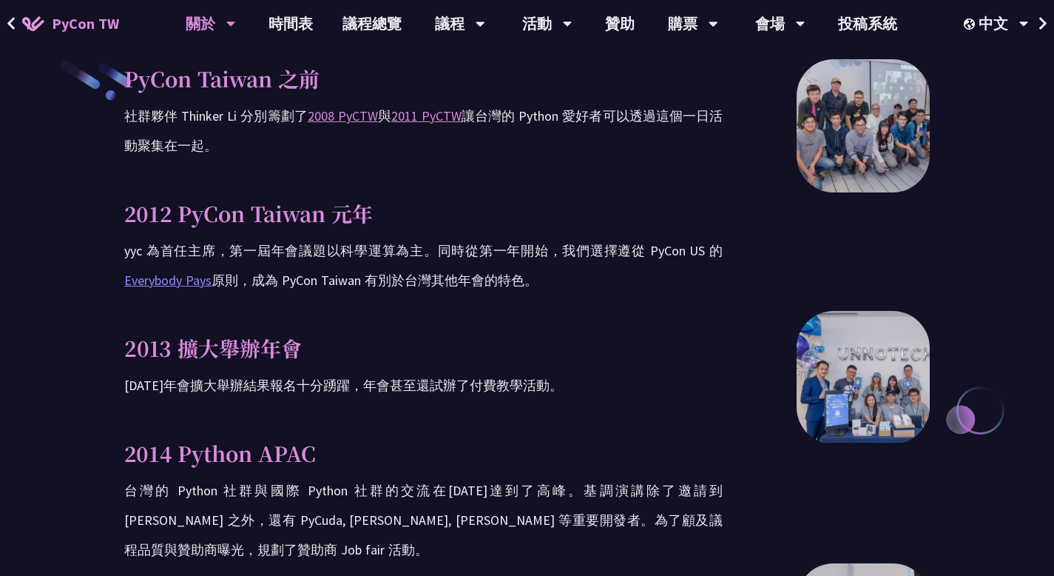
click at [212, 281] on link "Everybody Pays" at bounding box center [167, 280] width 87 height 17
drag, startPoint x: 212, startPoint y: 280, endPoint x: 300, endPoint y: 289, distance: 89.2
click at [302, 289] on p "yyc 為首任主席，第一屆年會議題以科學運算為主。同時從第一年開始，我們選擇遵從 PyCon US 的 Everybody Pays 原則，成為 PyCon …" at bounding box center [423, 265] width 599 height 59
copy p "Everybody Pay"
click at [300, 22] on link "時間表" at bounding box center [291, 23] width 74 height 47
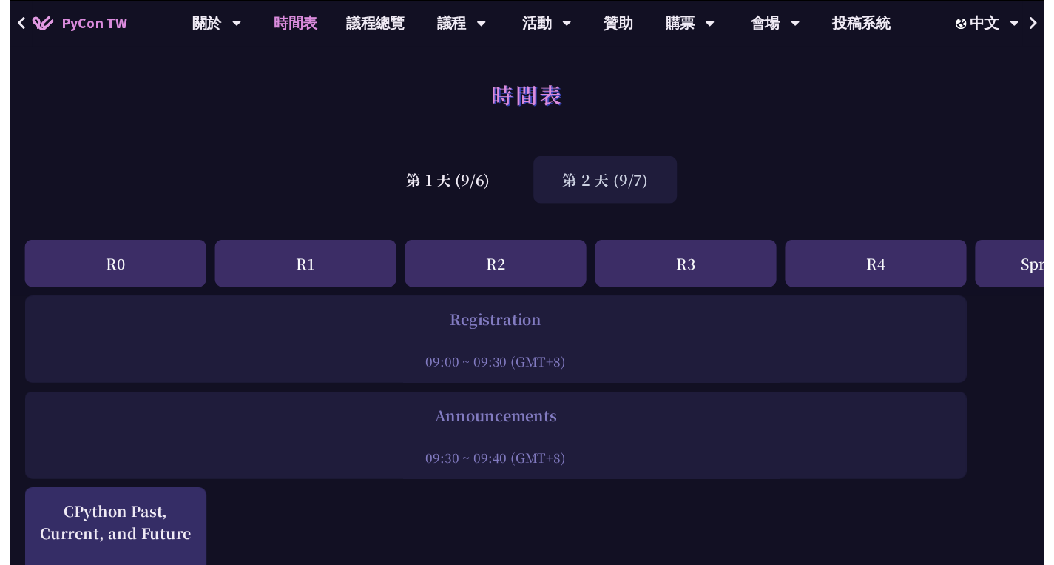
scroll to position [518, 0]
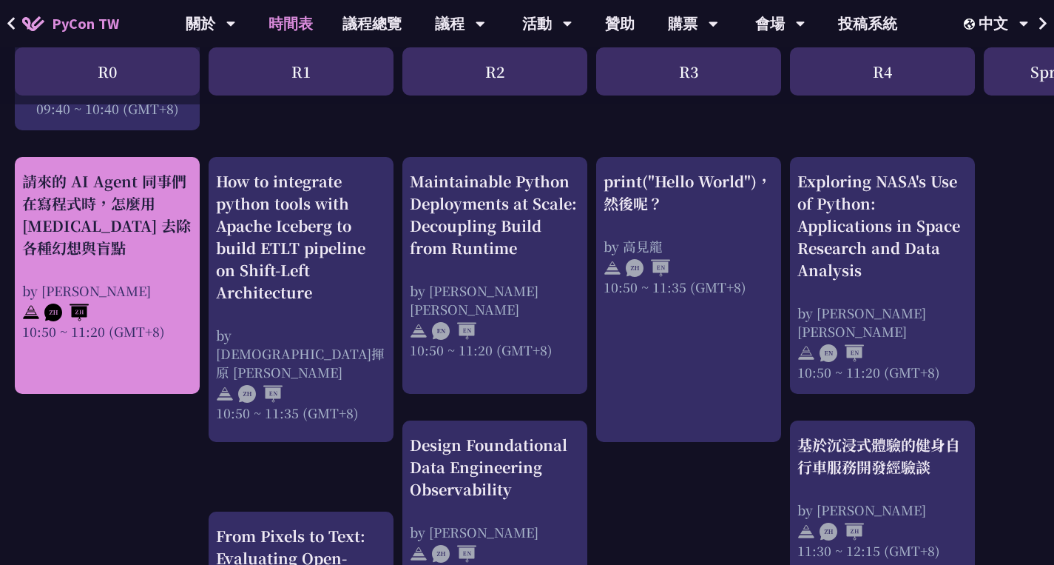
click at [149, 226] on div "請來的 AI Agent 同事們在寫程式時，怎麼用 [MEDICAL_DATA] 去除各種幻想與盲點" at bounding box center [107, 214] width 170 height 89
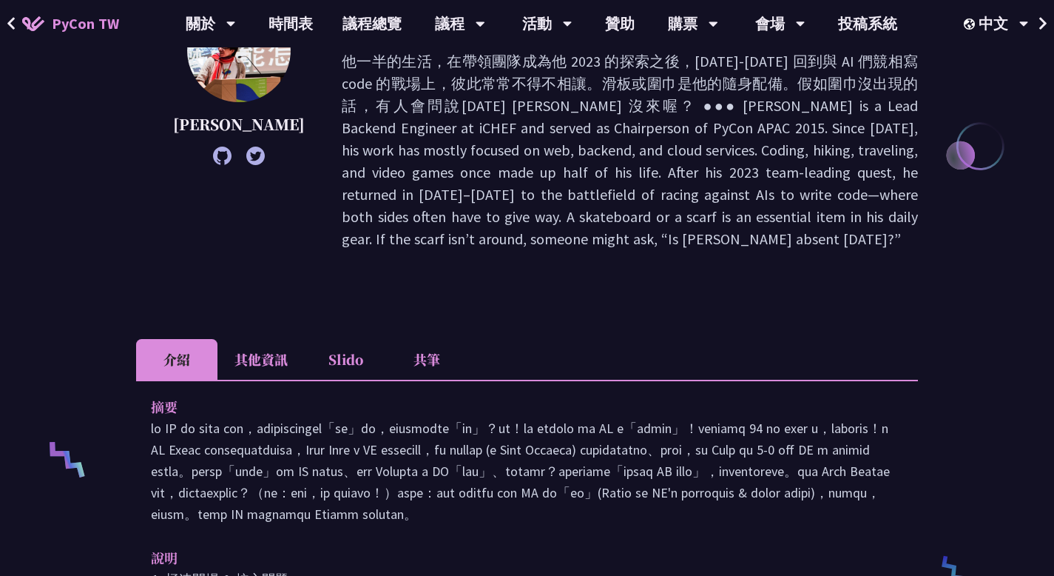
scroll to position [444, 0]
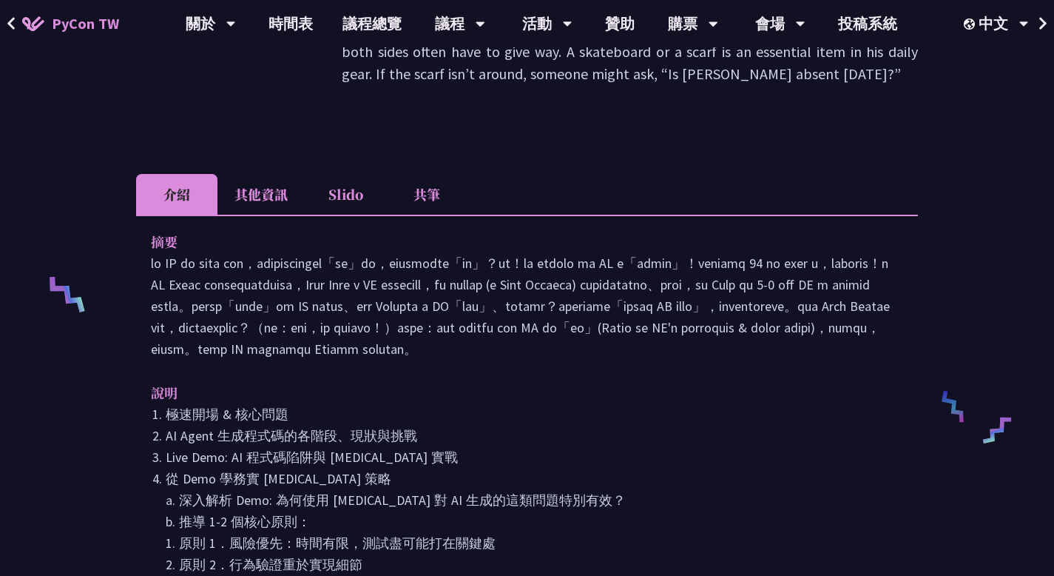
click at [429, 174] on li "共筆" at bounding box center [426, 194] width 81 height 41
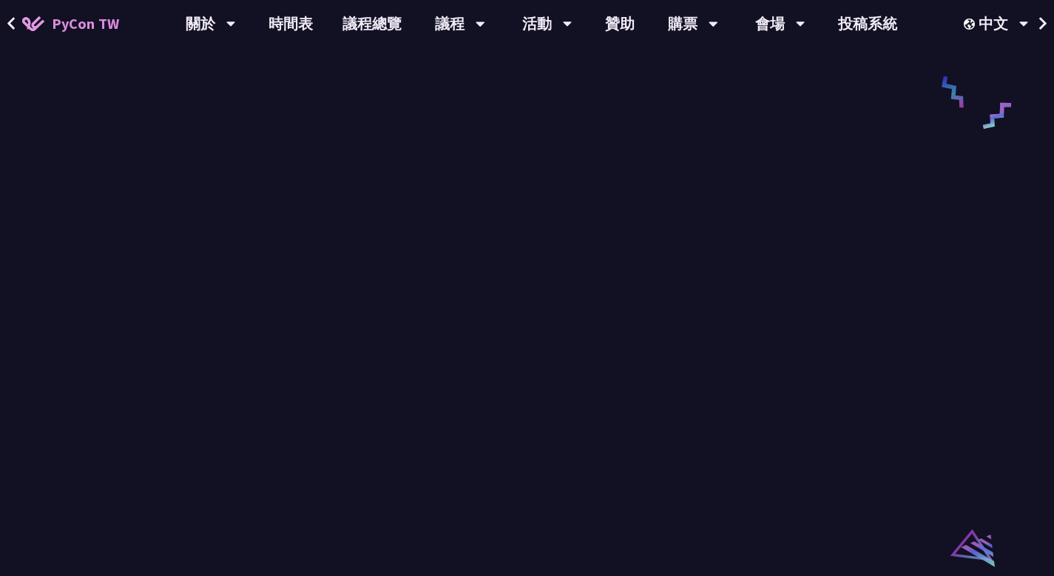
scroll to position [518, 0]
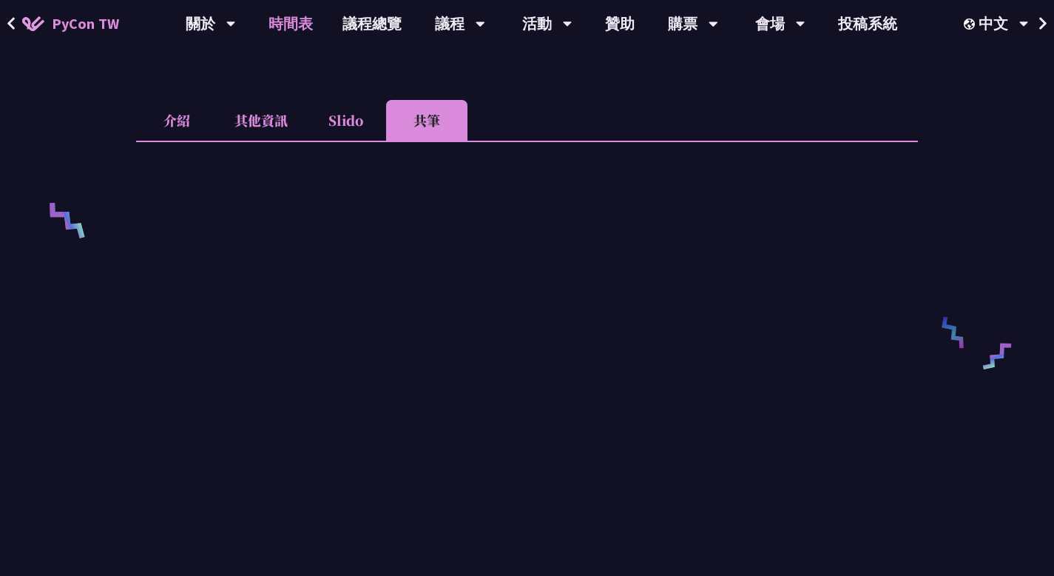
click at [287, 26] on link "時間表" at bounding box center [291, 23] width 74 height 47
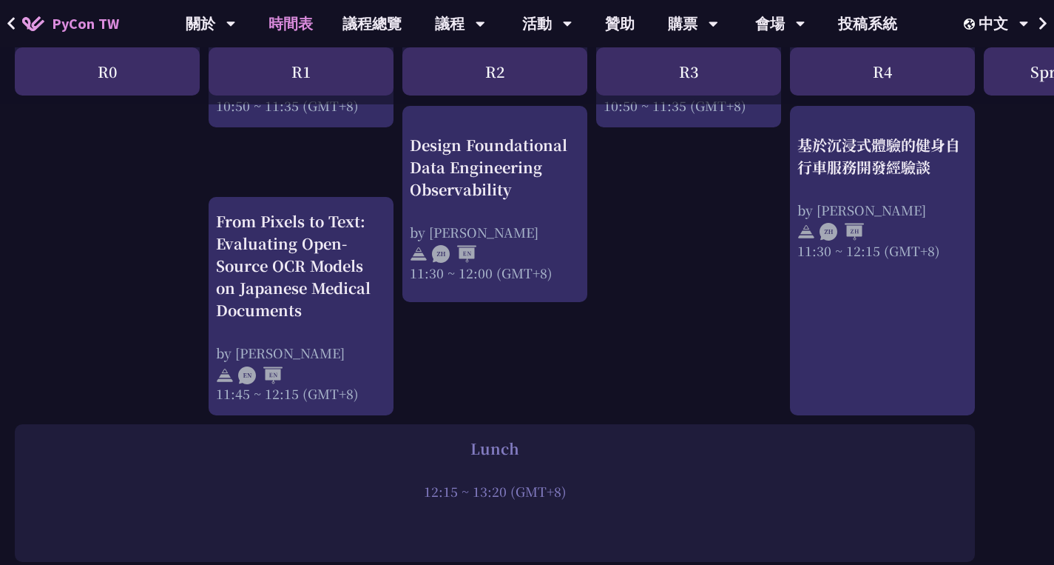
scroll to position [888, 0]
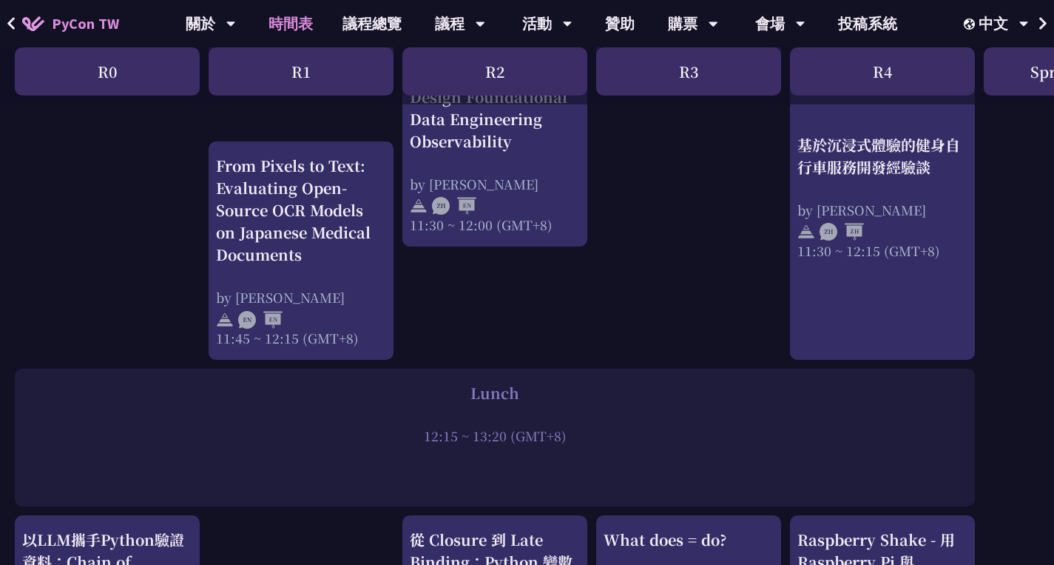
click at [58, 274] on div "print("Hello World")，然後呢？ by [PERSON_NAME] 10:50 ~ 11:35 (GMT+8) What does = do…" at bounding box center [785, 563] width 1571 height 2300
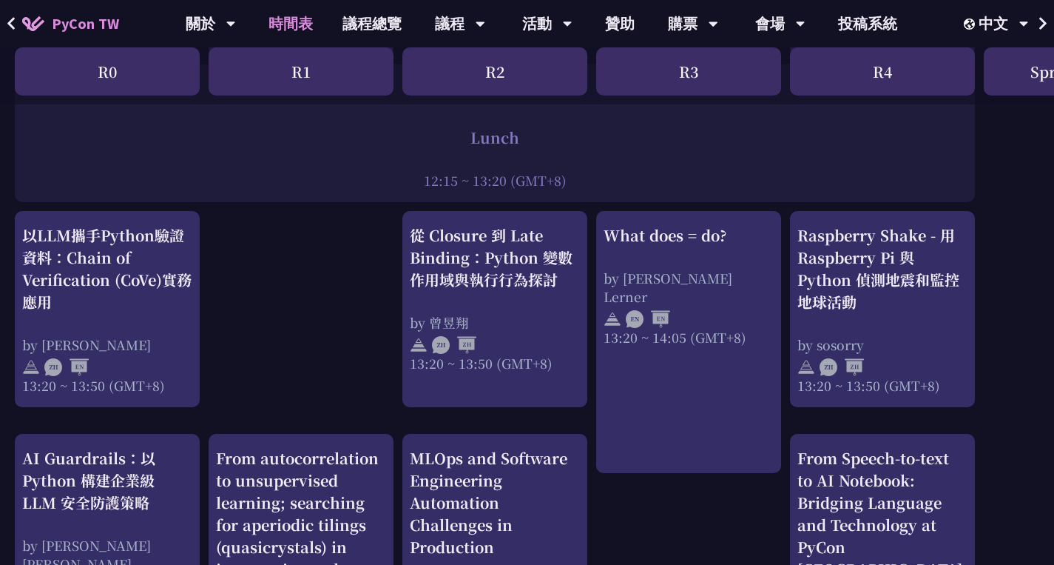
scroll to position [1191, 0]
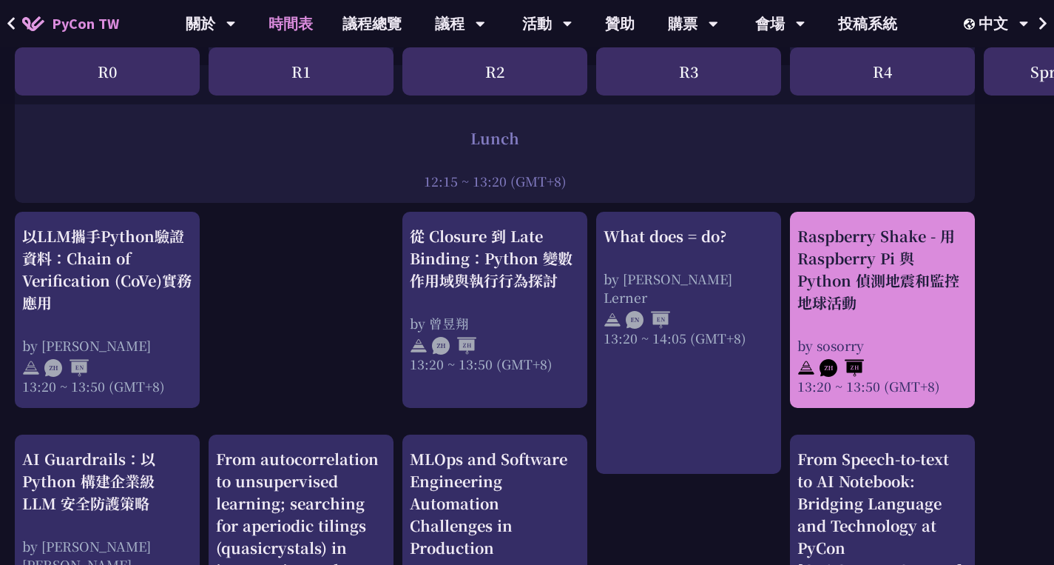
click at [885, 249] on div "Raspberry Shake - 用 Raspberry Pi 與 Python 偵測地震和監控地球活動" at bounding box center [883, 269] width 170 height 89
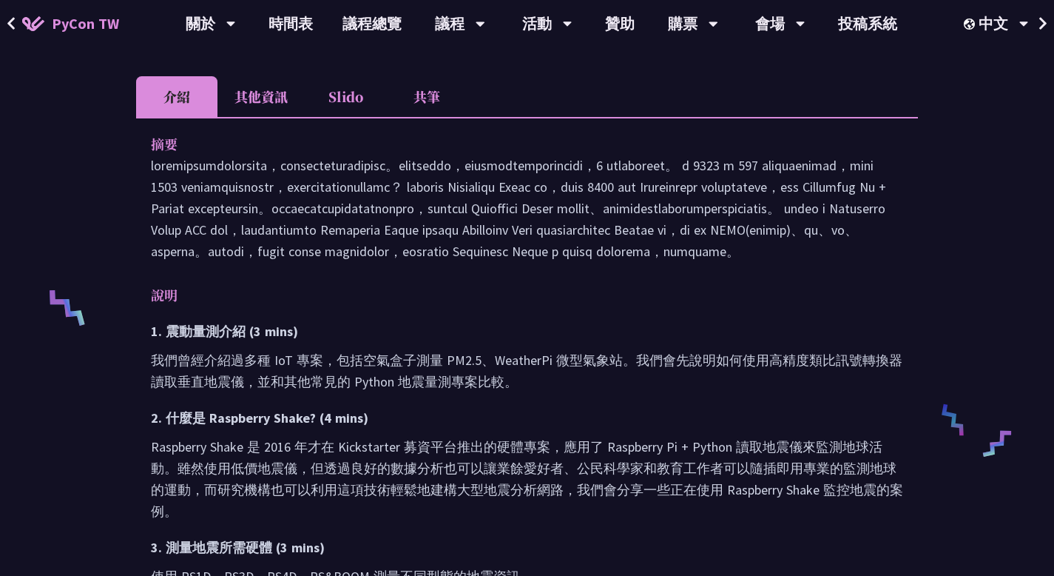
scroll to position [425, 0]
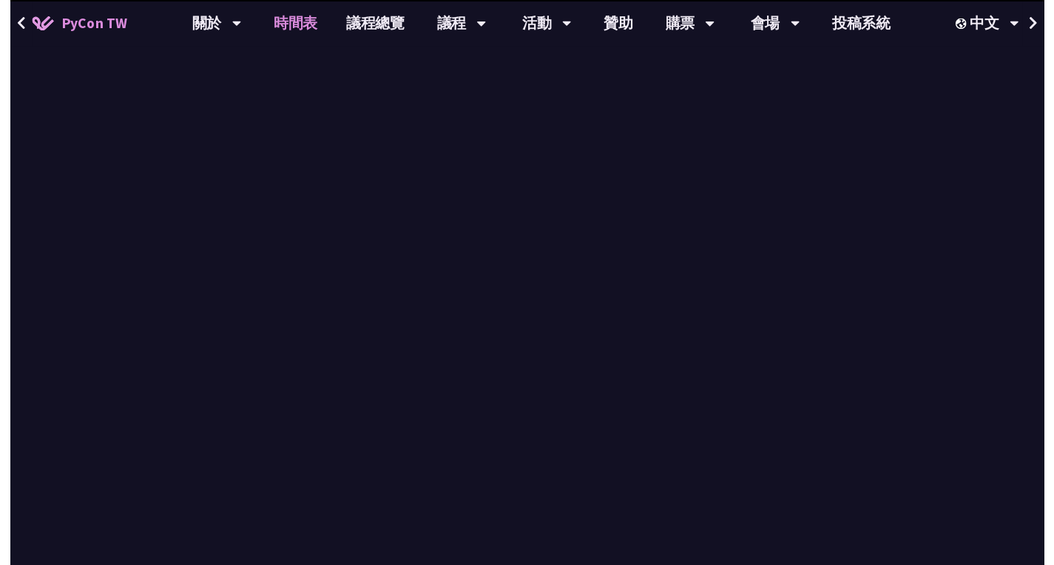
scroll to position [1191, 0]
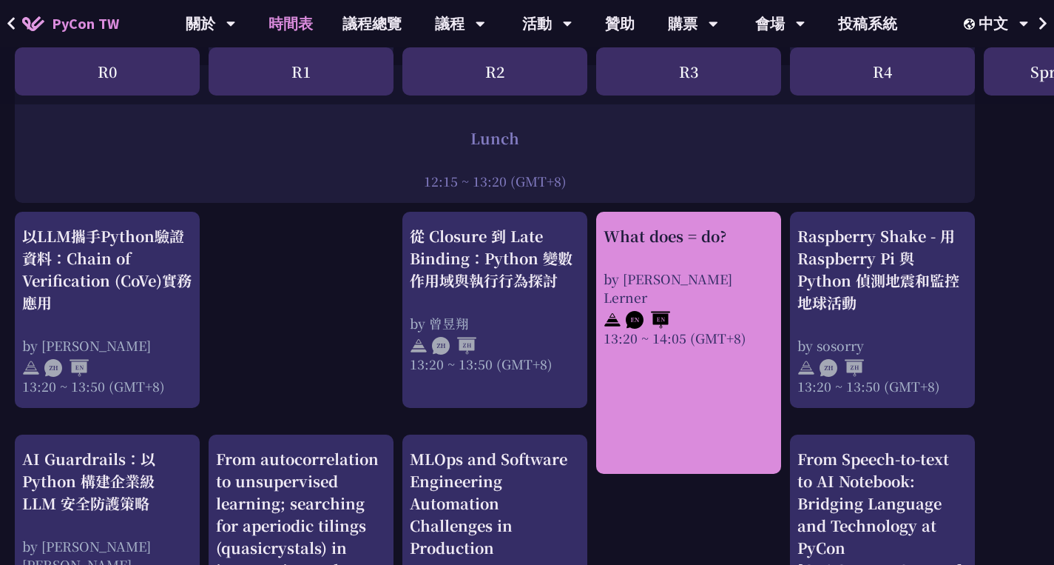
click at [710, 274] on div "by [PERSON_NAME] Lerner" at bounding box center [689, 287] width 170 height 37
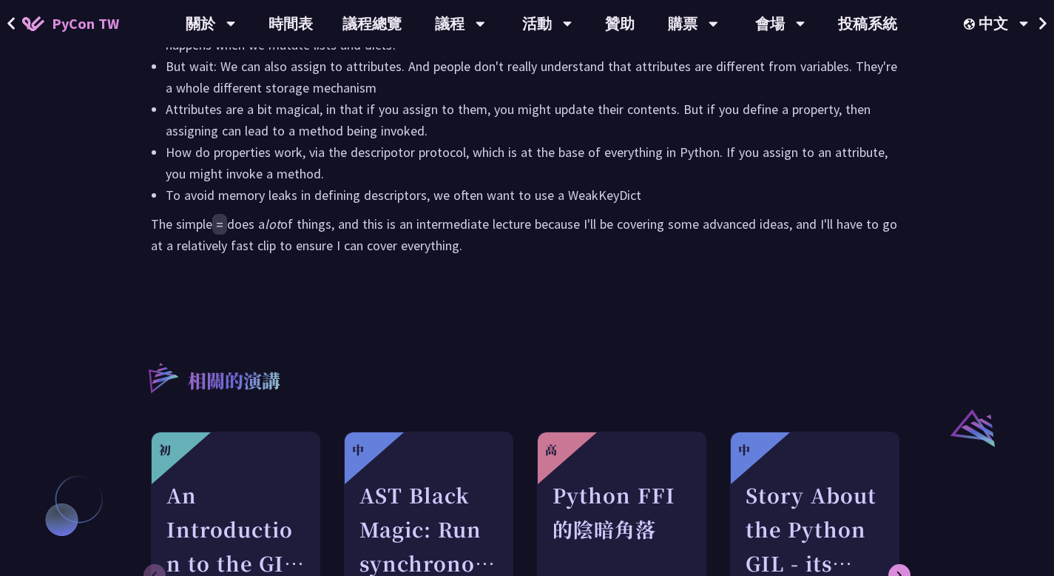
scroll to position [879, 0]
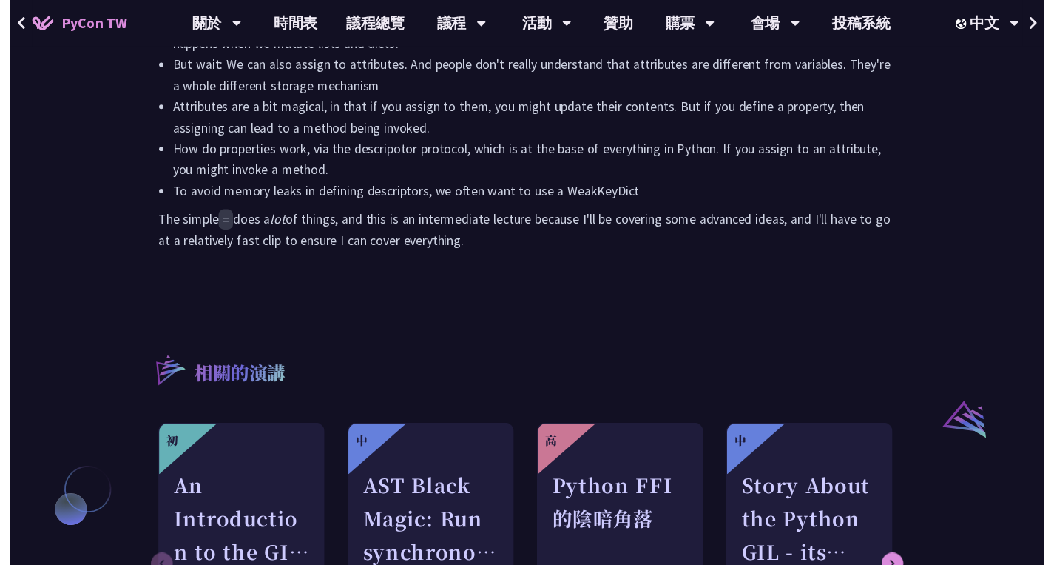
scroll to position [1191, 0]
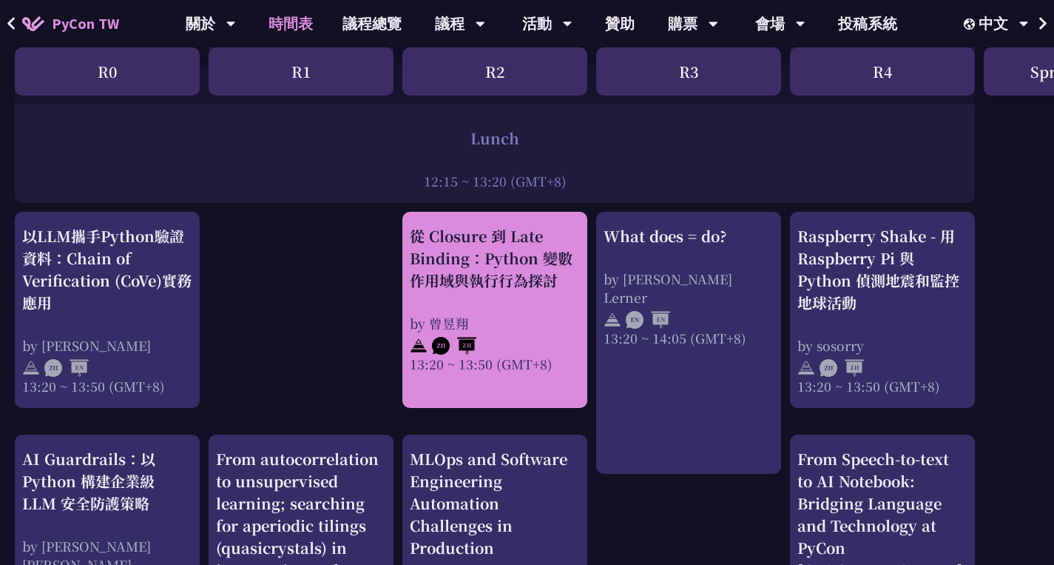
click at [496, 320] on div "by 曾昱翔" at bounding box center [495, 323] width 170 height 18
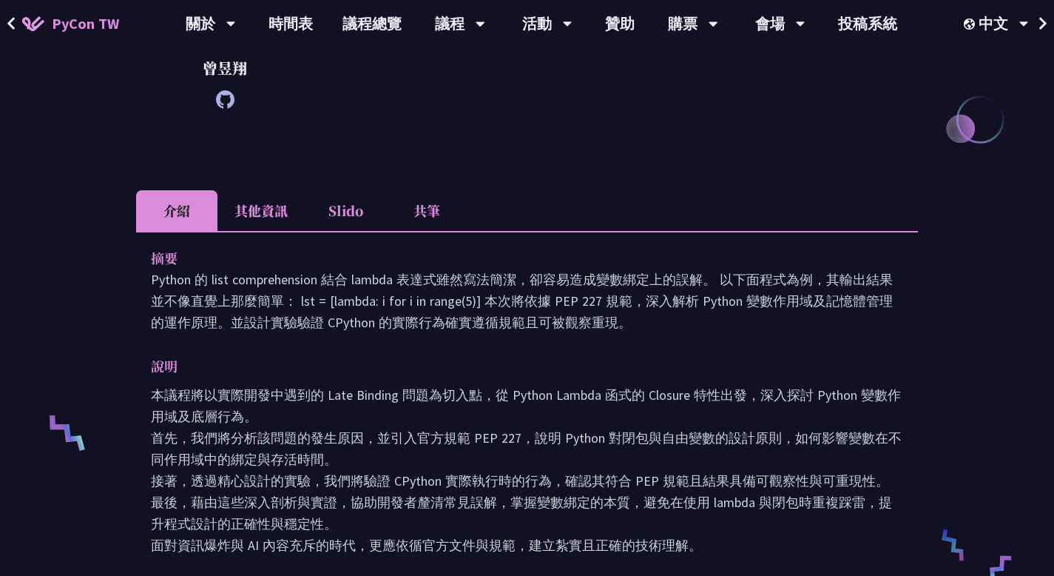
scroll to position [305, 0]
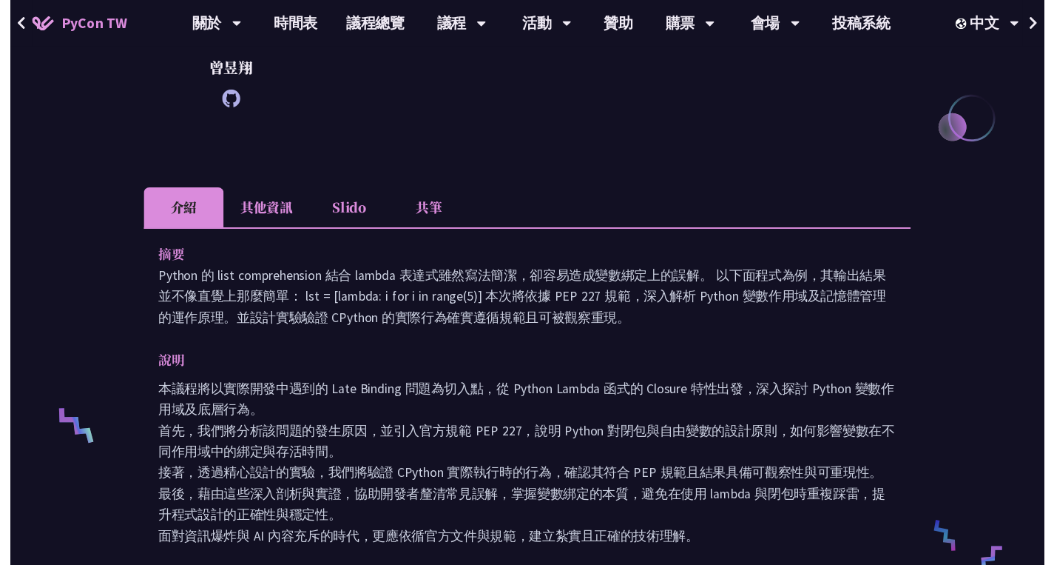
scroll to position [1191, 0]
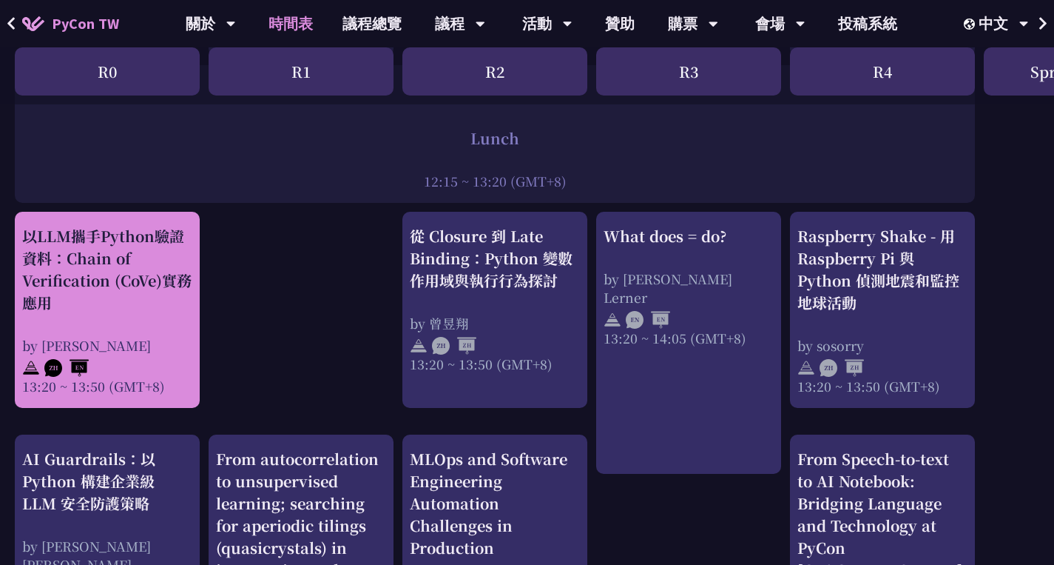
click at [93, 284] on div "以LLM攜手Python驗證資料：Chain of Verification (CoVe)實務應用" at bounding box center [107, 269] width 170 height 89
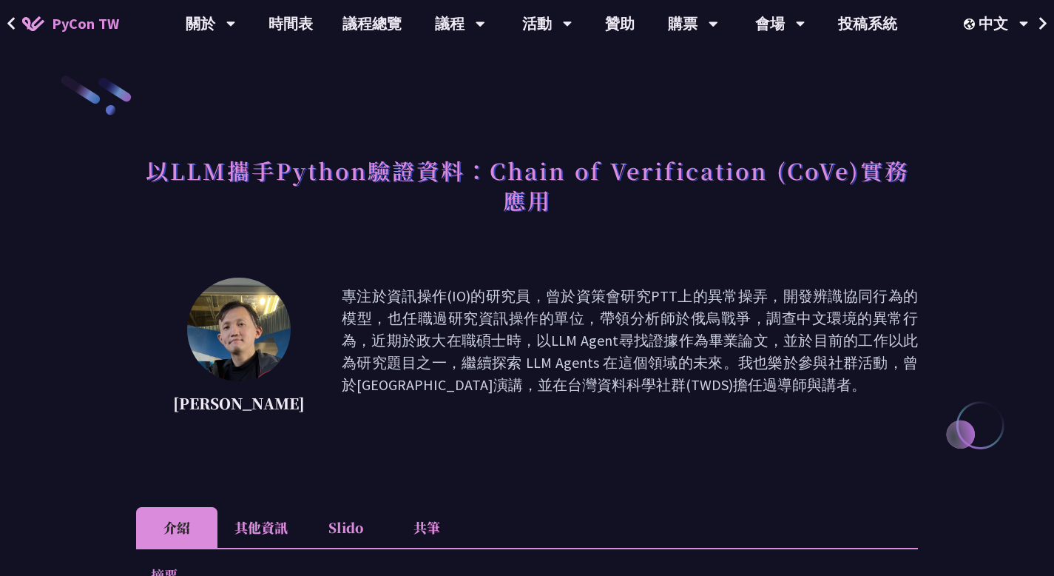
click at [693, 383] on p "專注於資訊操作(IO)的研究員，曾於資策會研究PTT上的異常操弄，開發辨識協同行為的模型，也任職過研究資訊操作的單位，帶領分析師於俄烏戰爭，調查中文環境的異常…" at bounding box center [630, 351] width 576 height 133
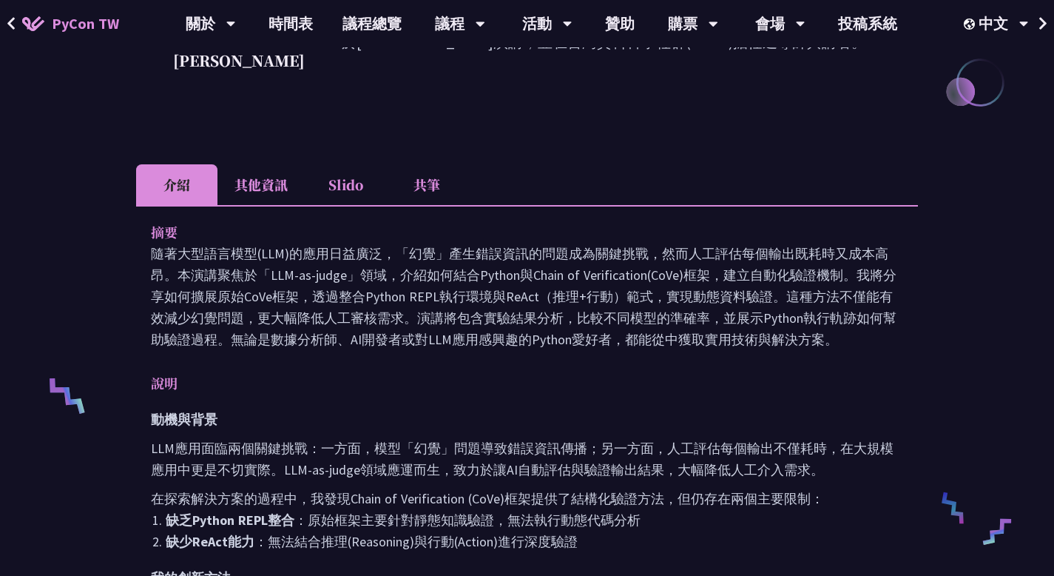
scroll to position [351, 0]
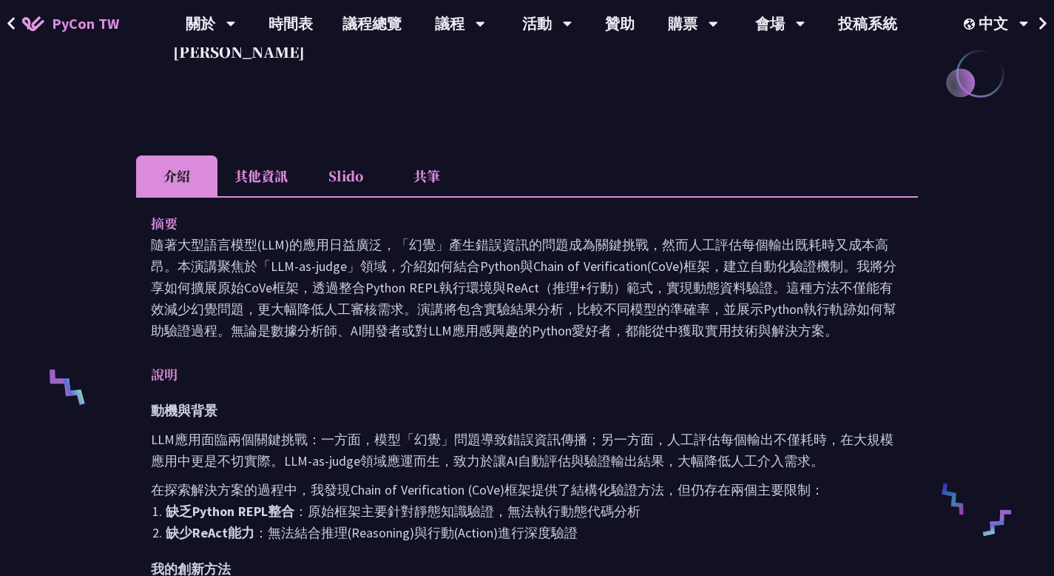
drag, startPoint x: 155, startPoint y: 223, endPoint x: 245, endPoint y: 345, distance: 151.4
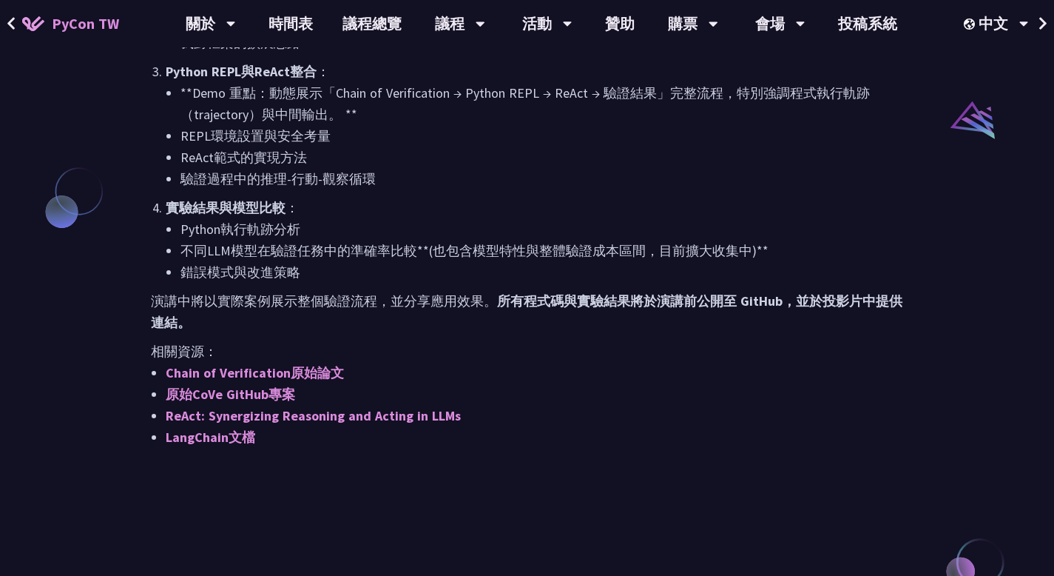
scroll to position [1187, 0]
click at [207, 323] on p "演講中將以實際案例展示整個驗證流程，並分享應用效果。 所有程式碼與實驗結果將於演講前公開至 GitHub，並於投影片中提供連結。" at bounding box center [527, 310] width 752 height 43
copy div "lo ipsumdol(SIT)ametcon，「ad」elitseddoeiusmo，temporincididuntut。labore「ETD-ma-al…"
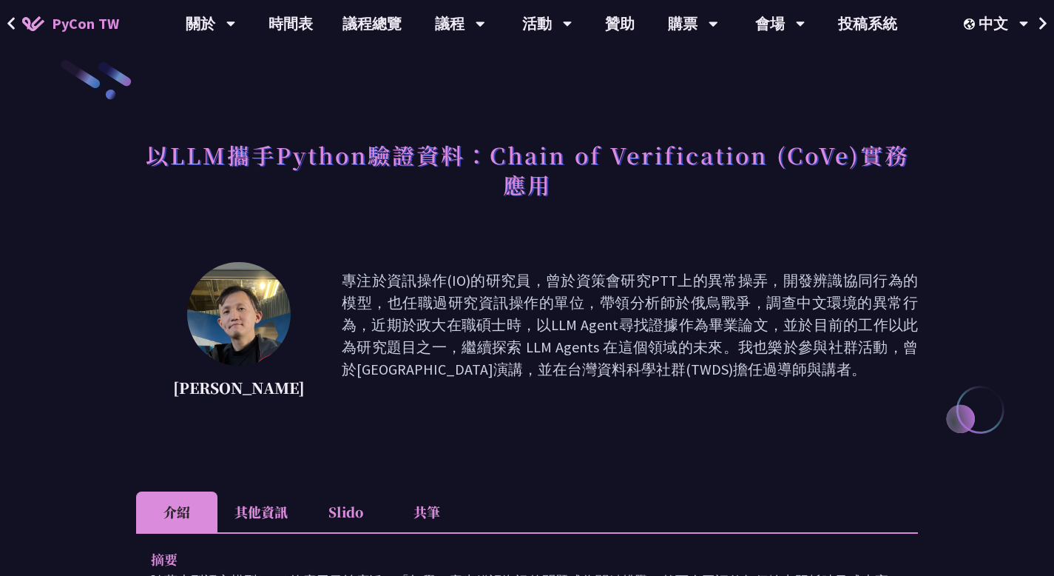
scroll to position [0, 0]
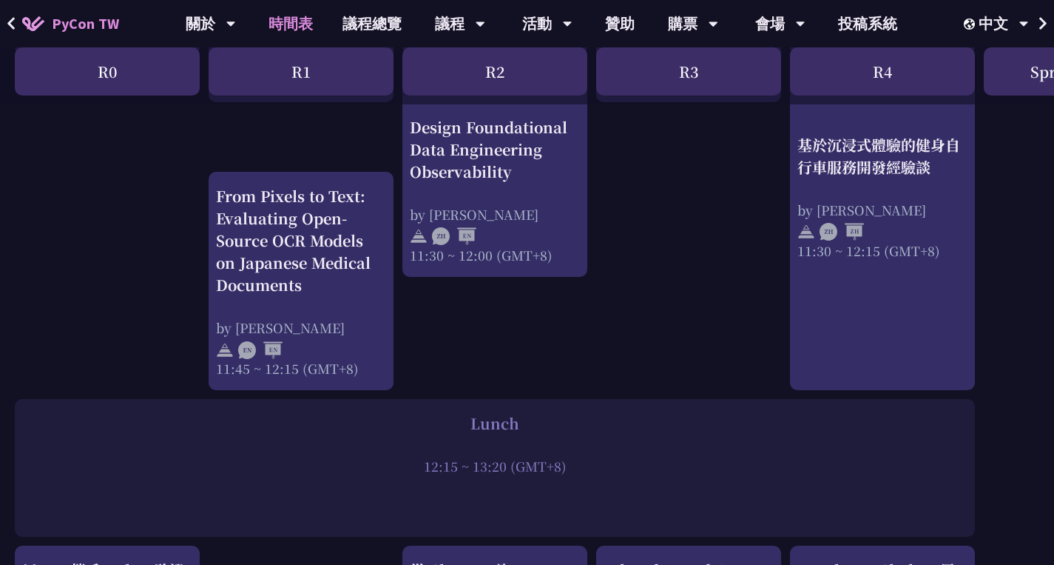
scroll to position [857, 0]
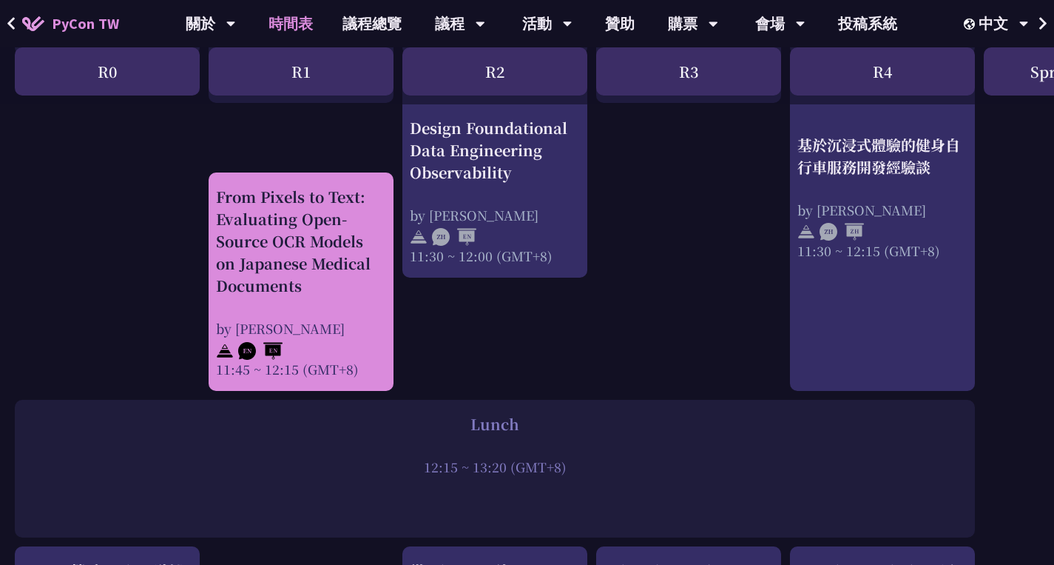
click at [322, 255] on div "From Pixels to Text: Evaluating Open-Source OCR Models on Japanese Medical Docu…" at bounding box center [301, 241] width 170 height 111
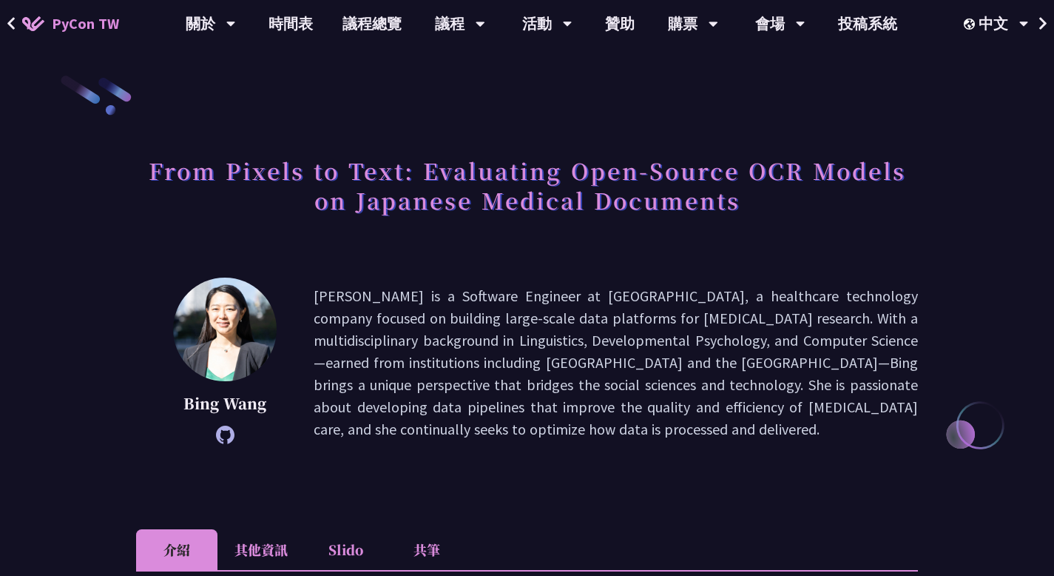
click at [589, 300] on p "[PERSON_NAME] is a Software Engineer at [GEOGRAPHIC_DATA], a healthcare technol…" at bounding box center [616, 362] width 604 height 155
copy p "Flatiron"
